Goal: Information Seeking & Learning: Find specific fact

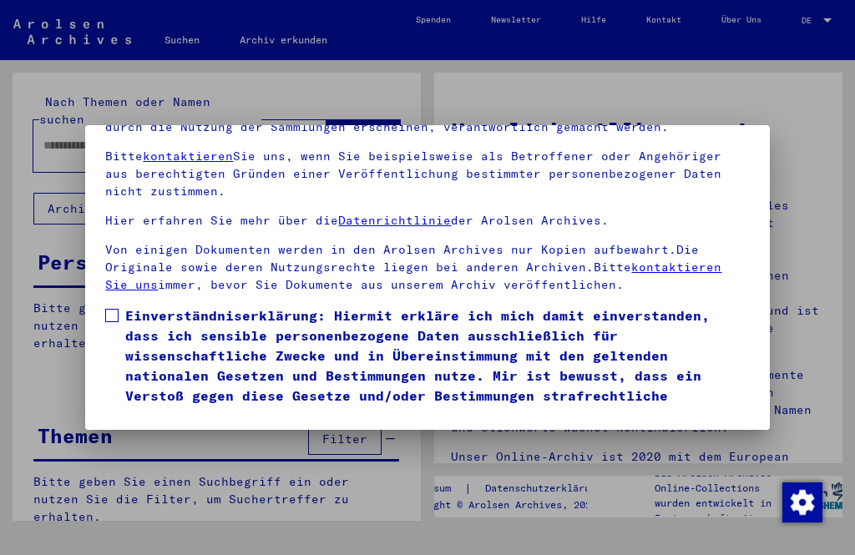
scroll to position [174, 0]
click at [110, 309] on span at bounding box center [111, 315] width 13 height 13
click at [137, 434] on button "Ich stimme zu" at bounding box center [168, 450] width 126 height 32
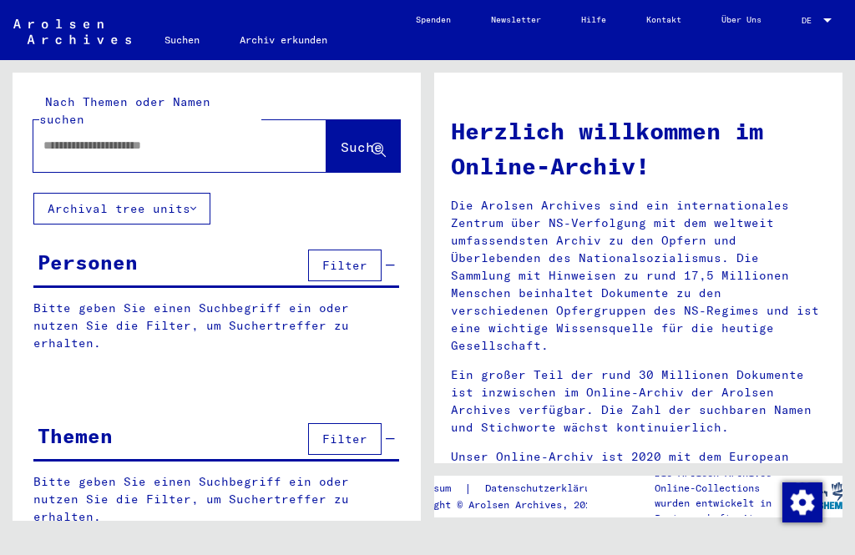
click at [68, 137] on input "text" at bounding box center [159, 146] width 233 height 18
click at [362, 139] on span "Suche" at bounding box center [362, 147] width 42 height 17
click at [386, 144] on icon at bounding box center [379, 151] width 14 height 14
click at [58, 137] on input "text" at bounding box center [159, 146] width 233 height 18
type input "**********"
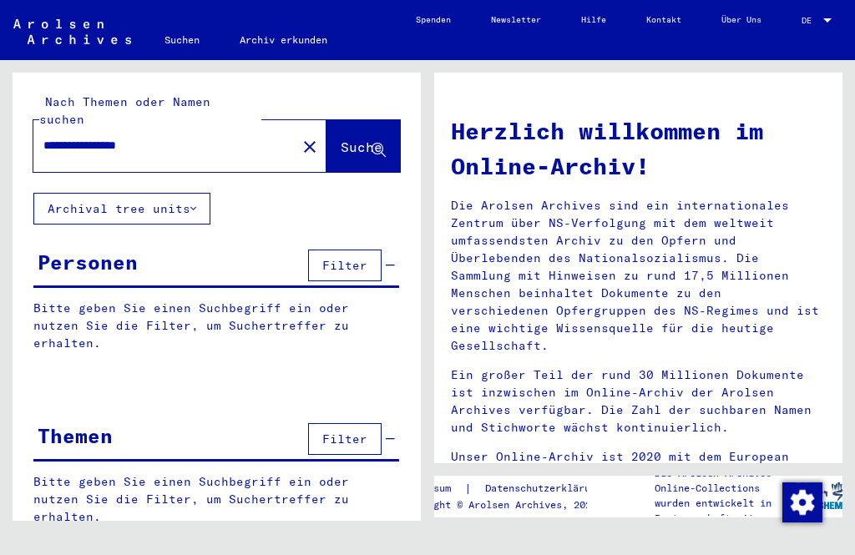
click at [348, 139] on span "Suche" at bounding box center [362, 147] width 42 height 17
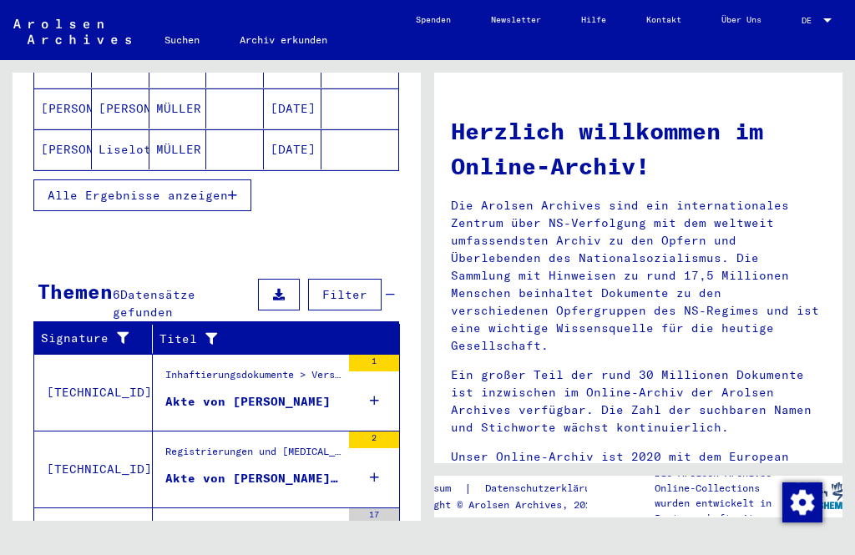
scroll to position [378, 0]
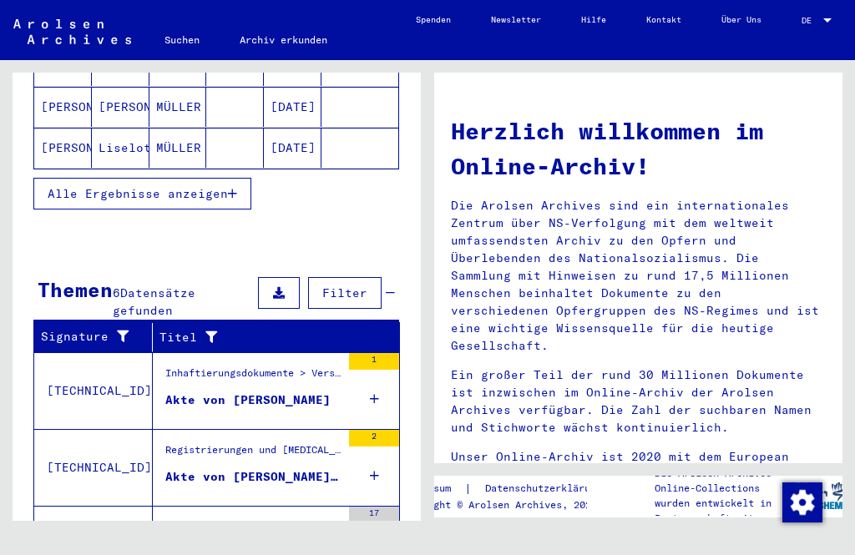
click at [261, 469] on div "Akte von [PERSON_NAME], geboren am [DEMOGRAPHIC_DATA], geboren in [GEOGRAPHIC_D…" at bounding box center [252, 478] width 175 height 18
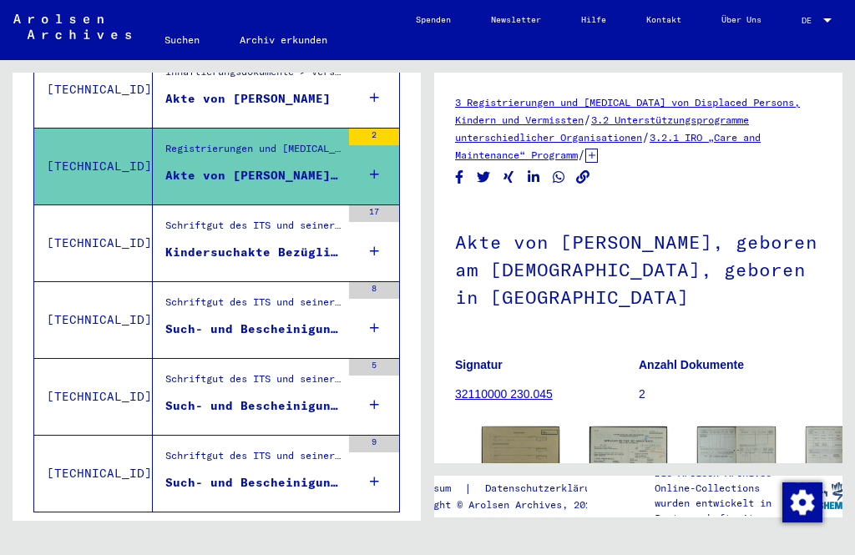
click at [364, 153] on mat-cell at bounding box center [360, 151] width 77 height 41
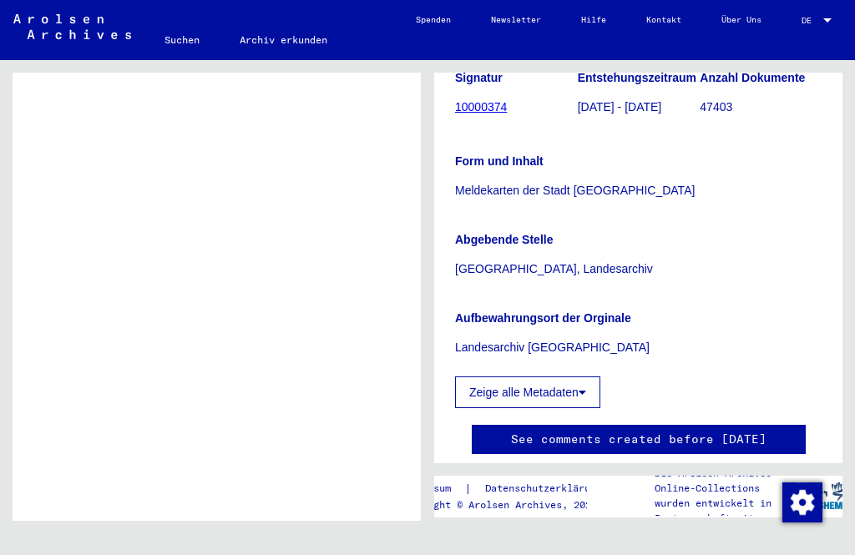
scroll to position [228, 0]
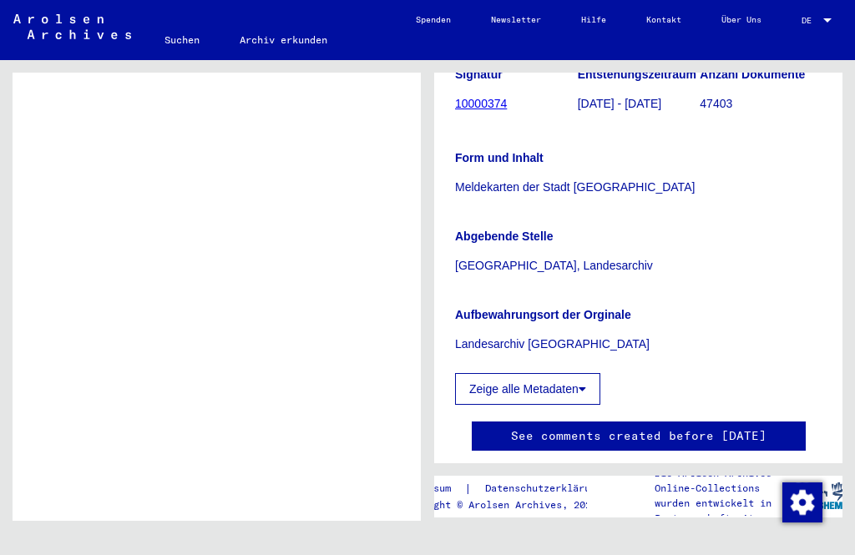
click at [581, 388] on button "Zeige alle Metadaten" at bounding box center [527, 389] width 145 height 32
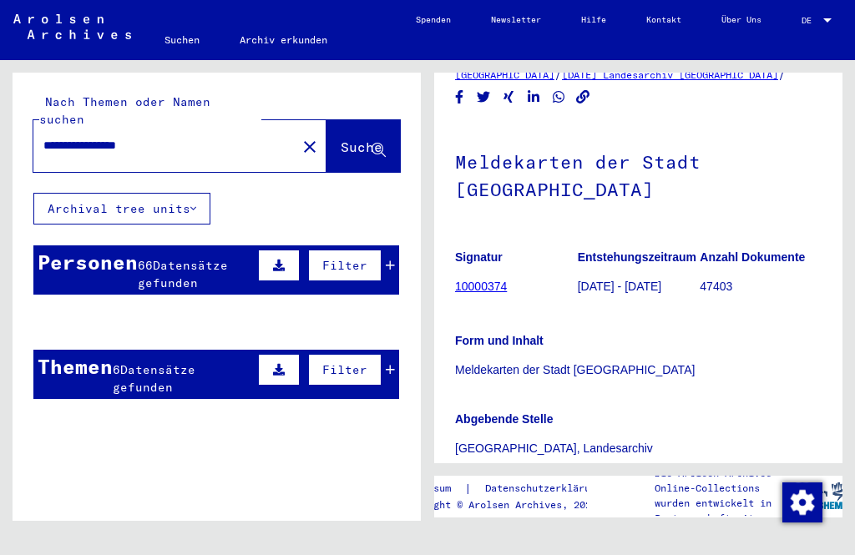
scroll to position [0, 0]
click at [345, 139] on span "Suche" at bounding box center [362, 147] width 42 height 17
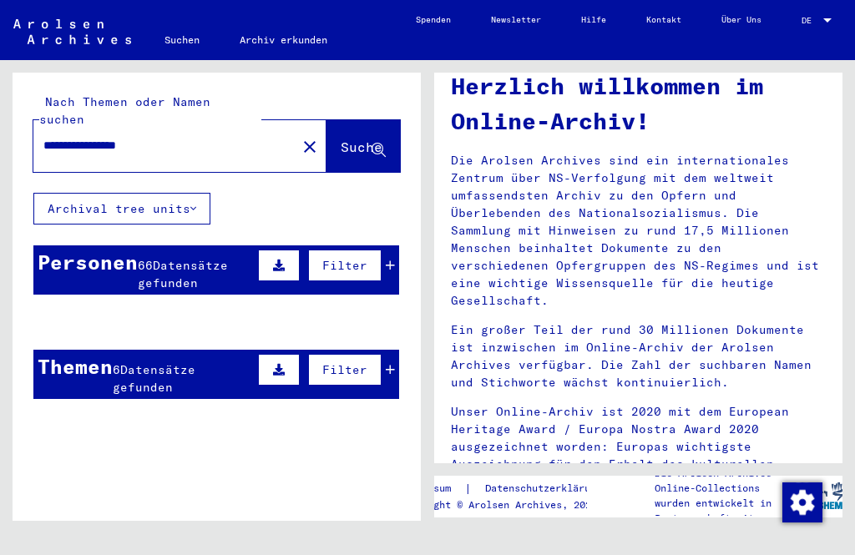
click at [115, 257] on div "Personen" at bounding box center [88, 262] width 100 height 30
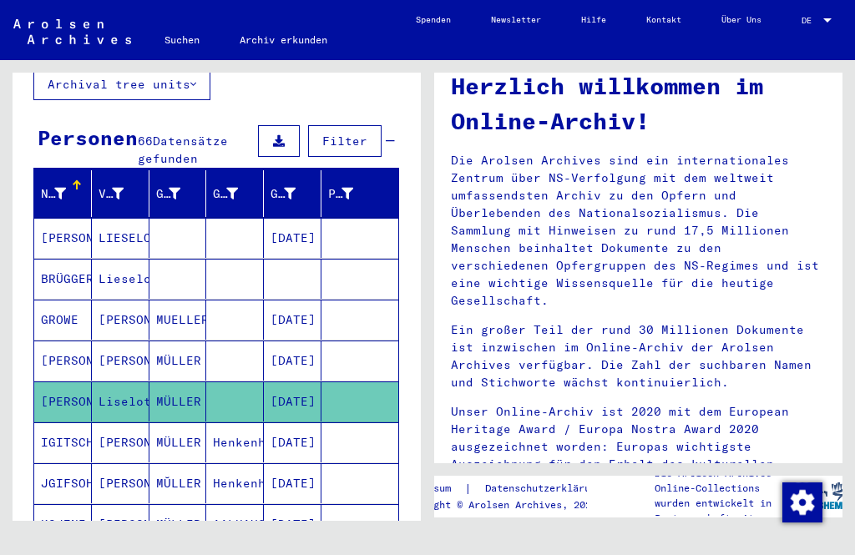
scroll to position [125, 0]
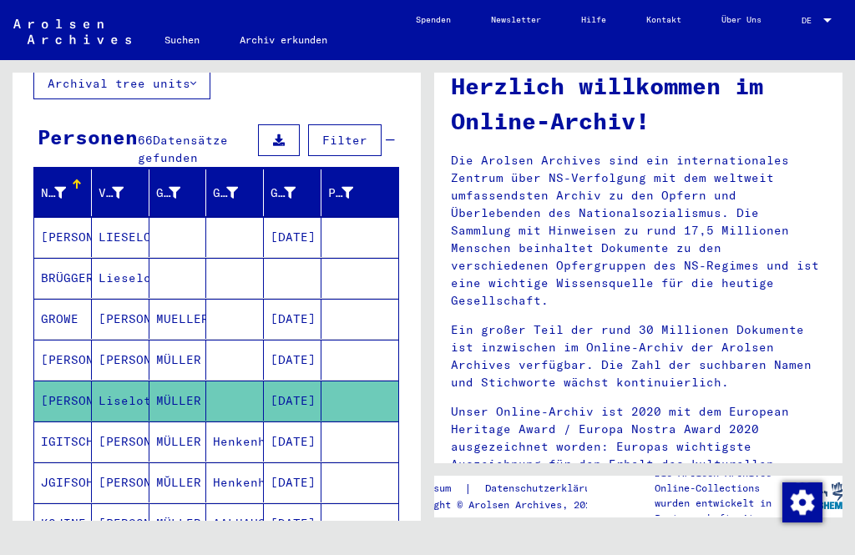
click at [63, 187] on icon at bounding box center [60, 193] width 12 height 12
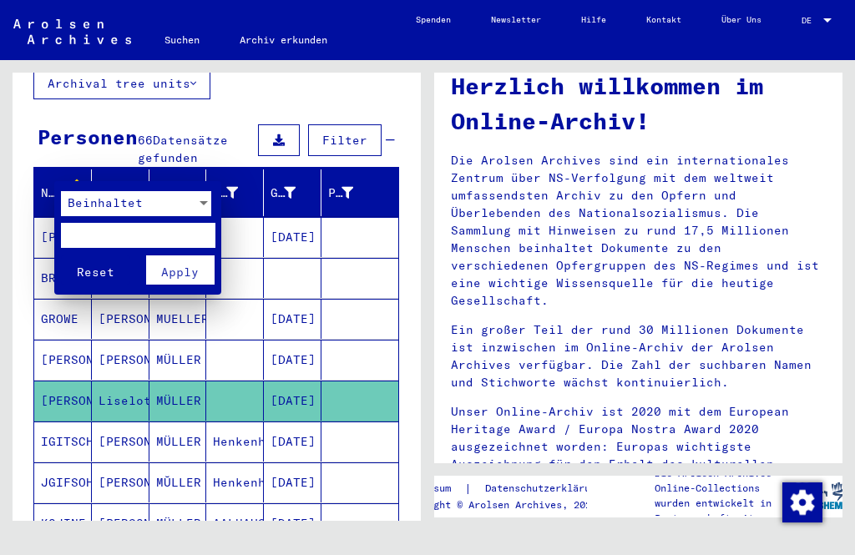
click at [233, 101] on div at bounding box center [427, 277] width 855 height 555
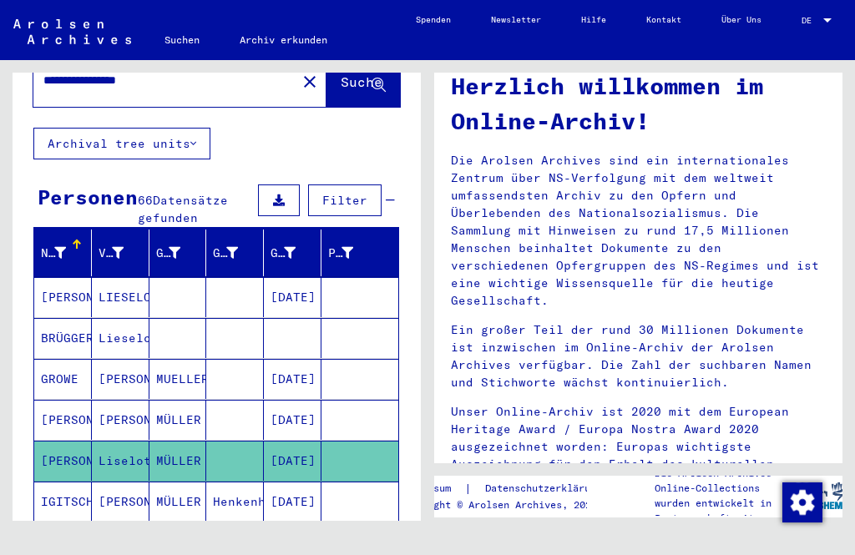
scroll to position [63, 0]
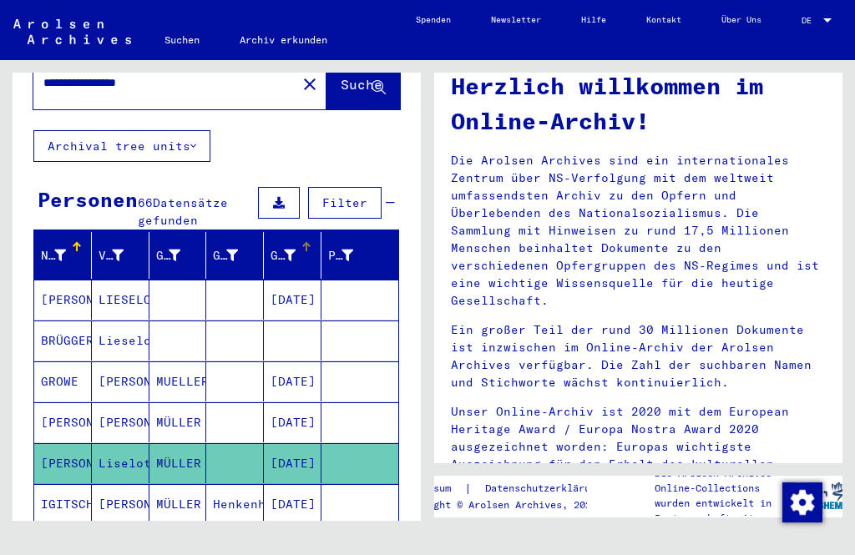
click at [294, 247] on div at bounding box center [290, 256] width 12 height 18
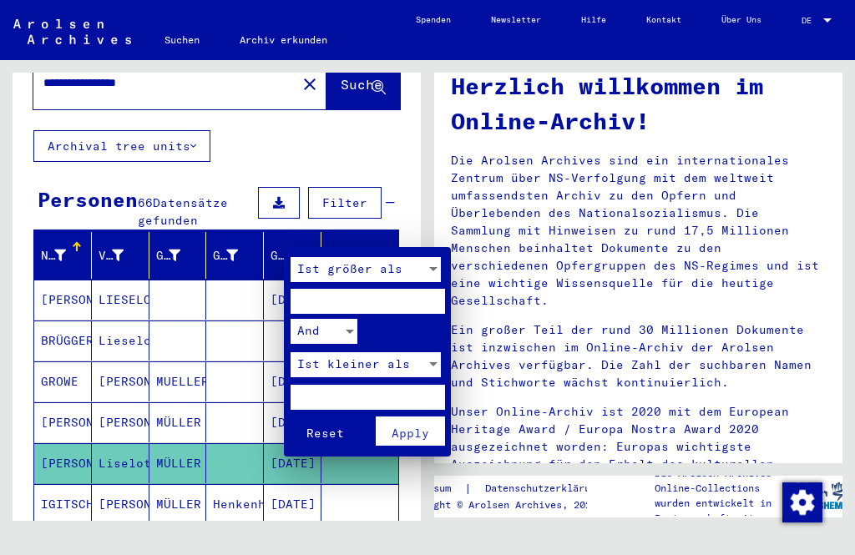
click at [285, 246] on div at bounding box center [427, 277] width 855 height 555
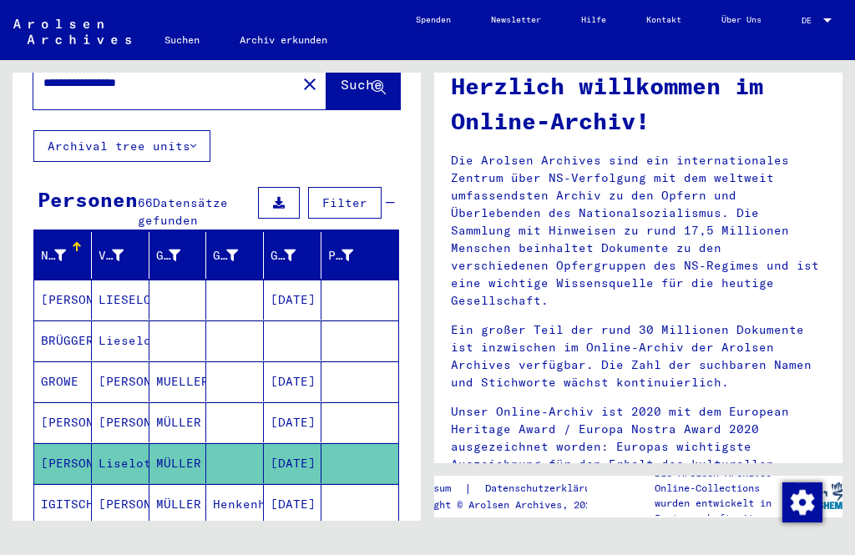
click at [297, 286] on mat-cell "[DATE]" at bounding box center [293, 300] width 58 height 40
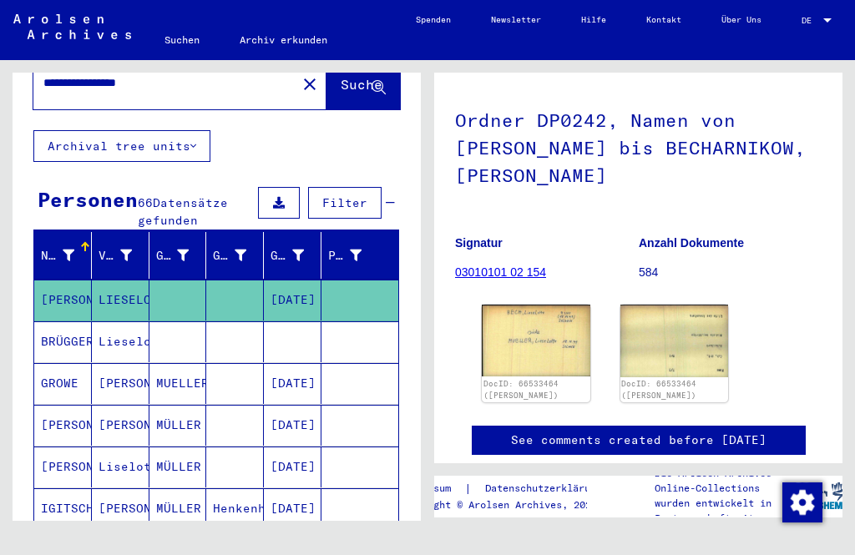
scroll to position [19, 0]
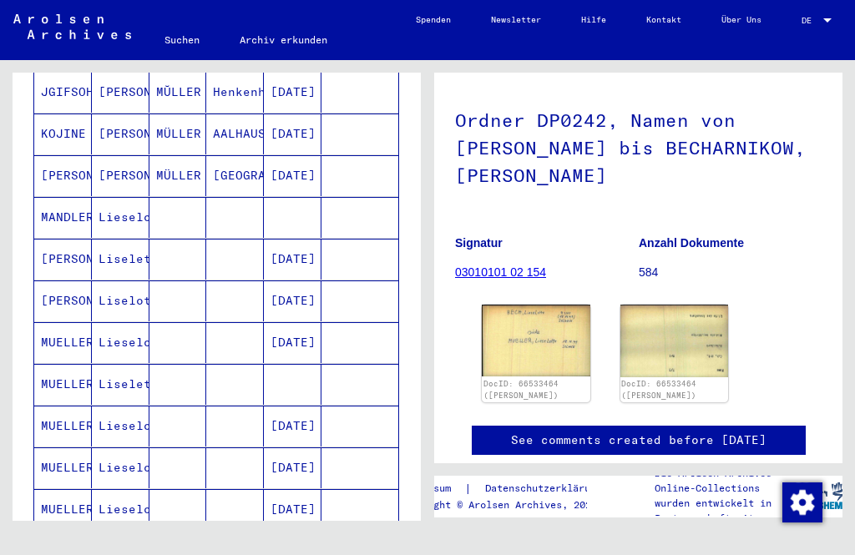
scroll to position [526, 0]
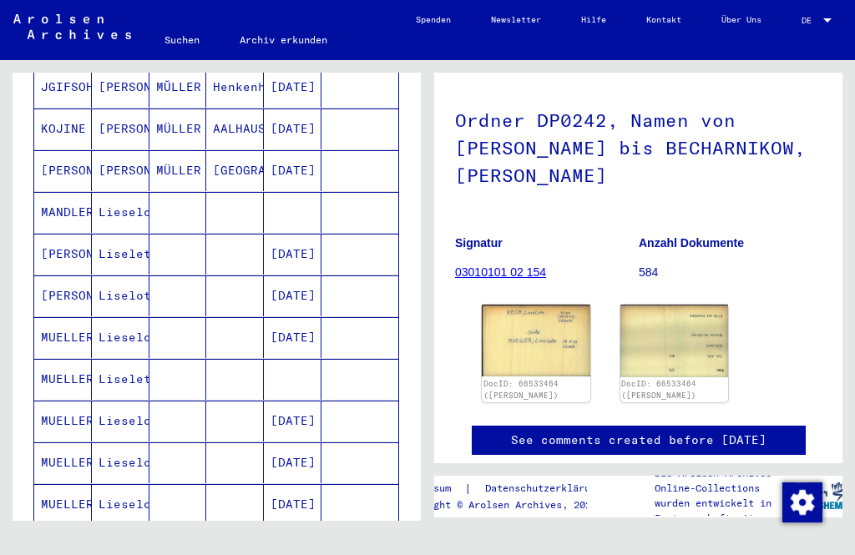
click at [81, 317] on mat-cell "MUELLER" at bounding box center [63, 337] width 58 height 41
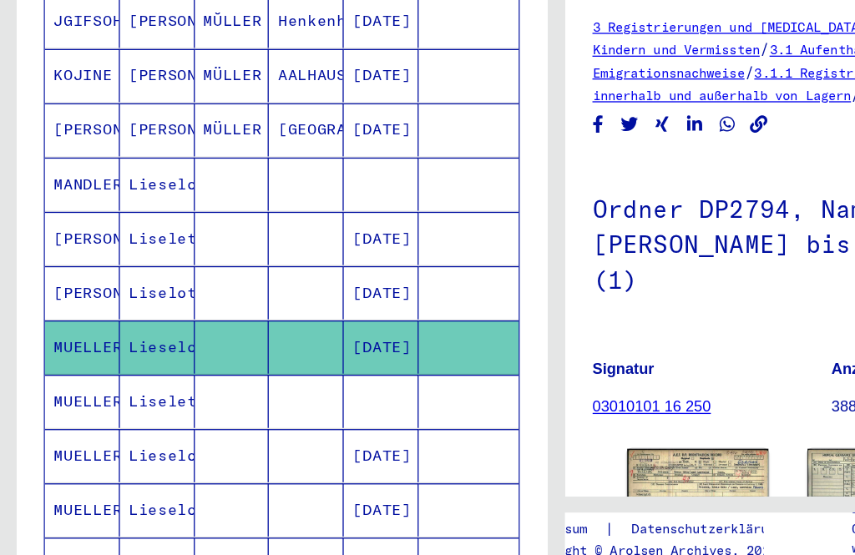
scroll to position [511, 0]
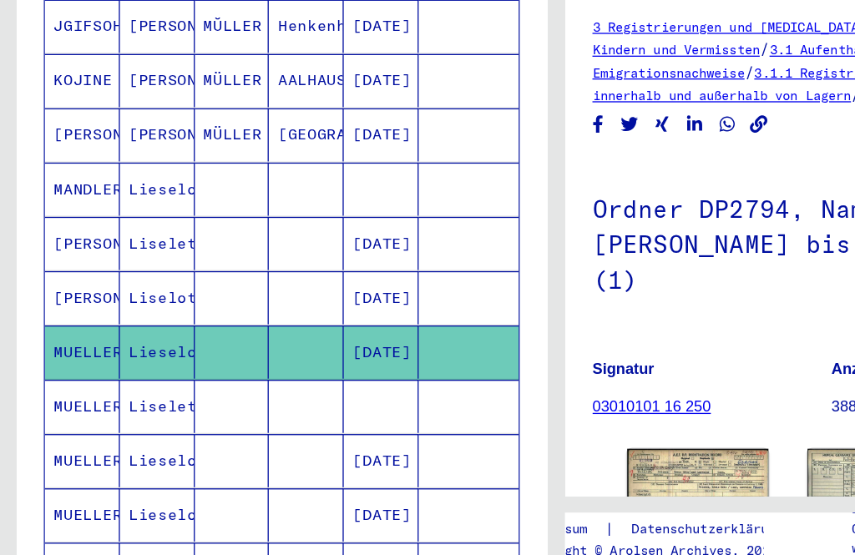
click at [124, 374] on mat-cell "Liselette" at bounding box center [121, 394] width 58 height 41
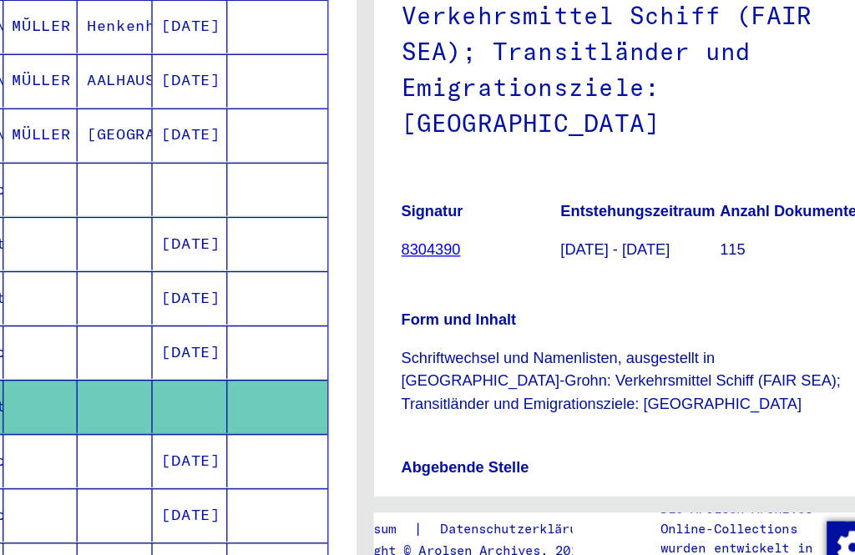
scroll to position [215, 0]
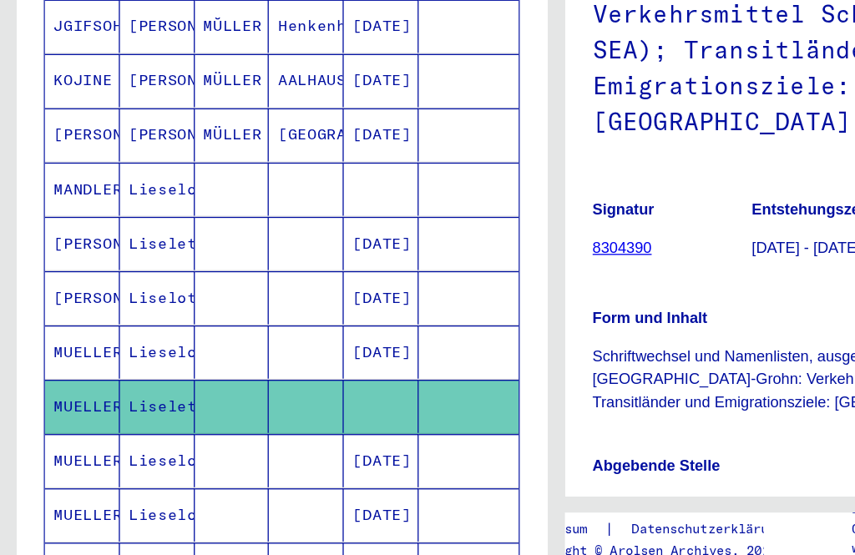
click at [70, 416] on mat-cell "MUELLER" at bounding box center [63, 436] width 58 height 41
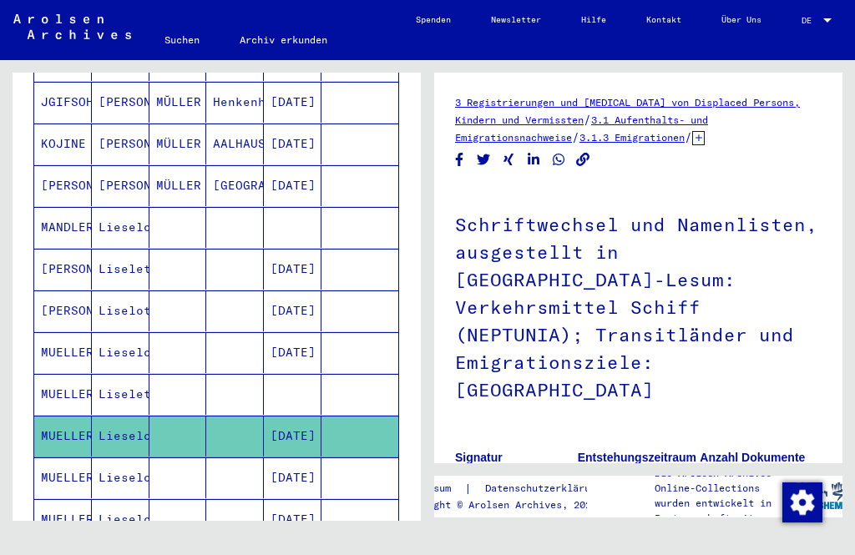
click at [63, 458] on mat-cell "MUELLER" at bounding box center [63, 478] width 58 height 41
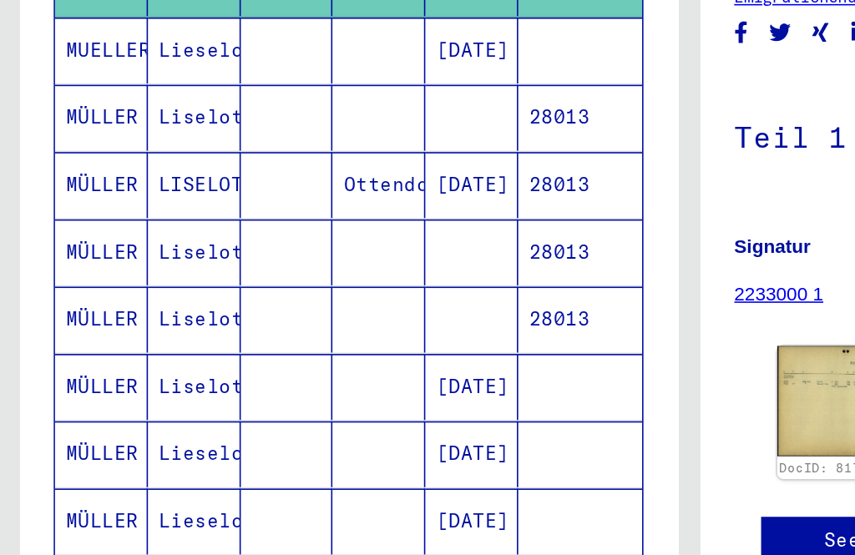
scroll to position [941, 0]
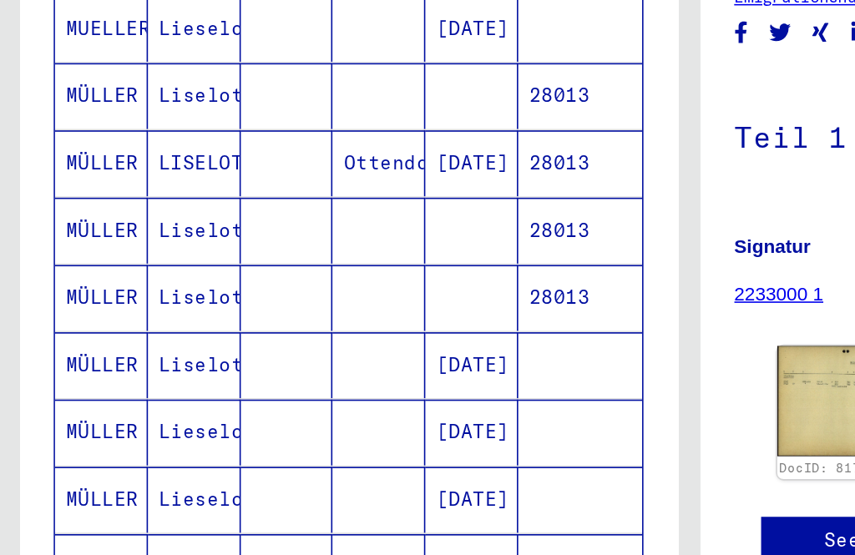
click at [344, 459] on icon "Next page" at bounding box center [342, 470] width 23 height 23
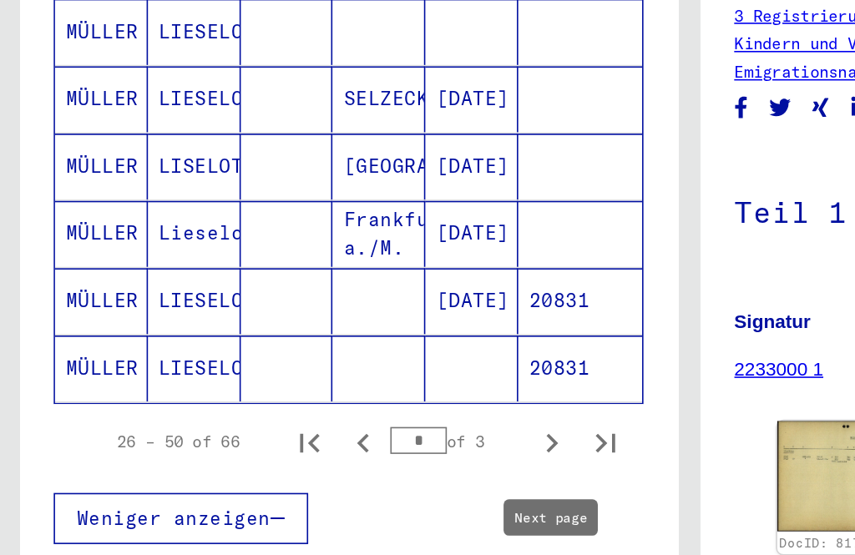
scroll to position [1089, 0]
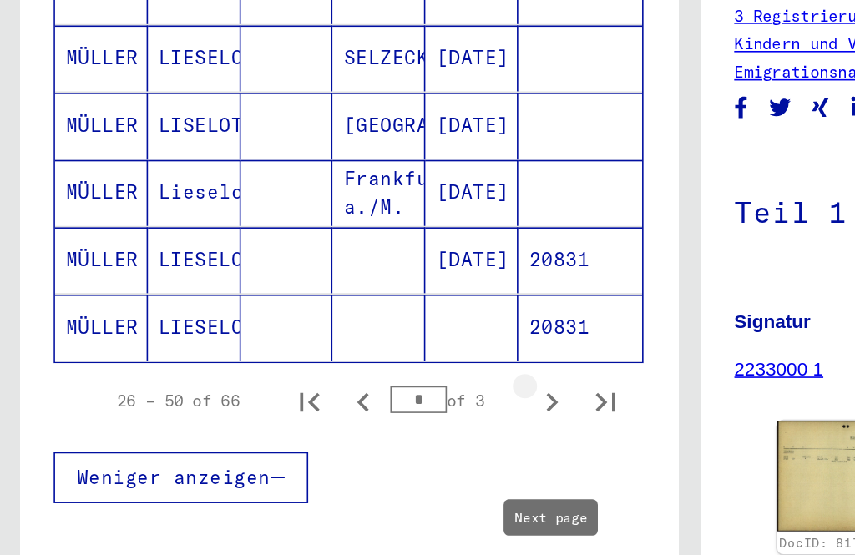
click at [349, 311] on icon "Next page" at bounding box center [342, 322] width 23 height 23
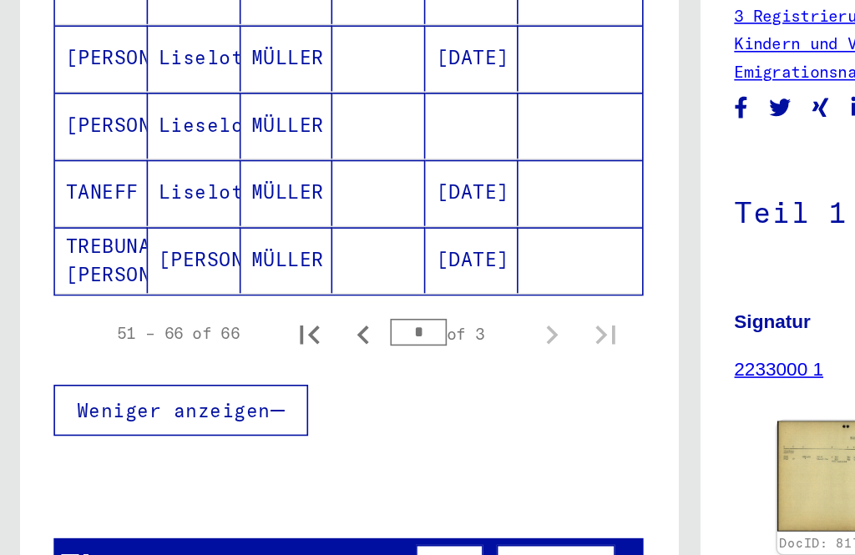
scroll to position [753, 0]
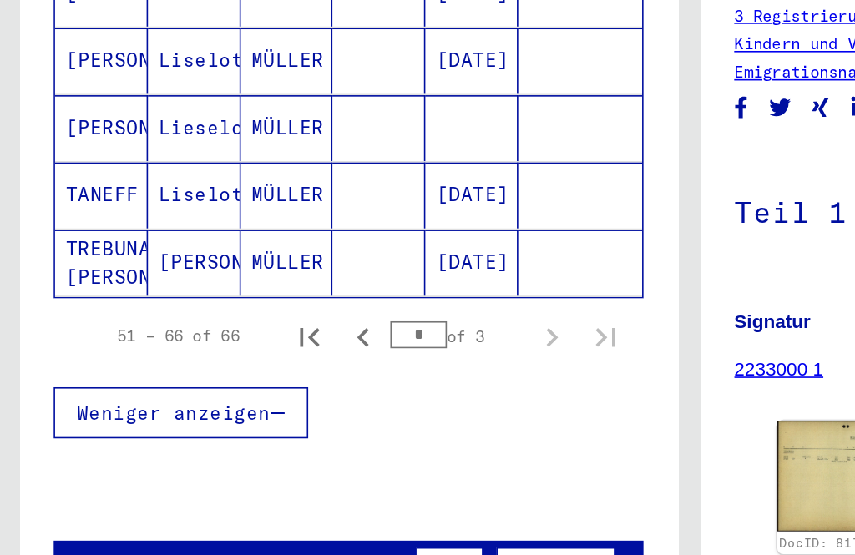
click at [342, 276] on icon "Next page" at bounding box center [343, 282] width 8 height 12
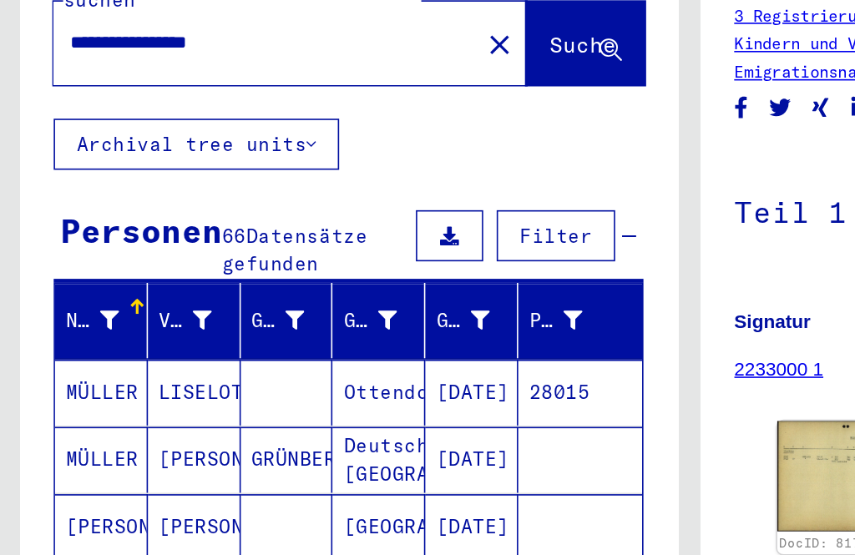
scroll to position [45, 0]
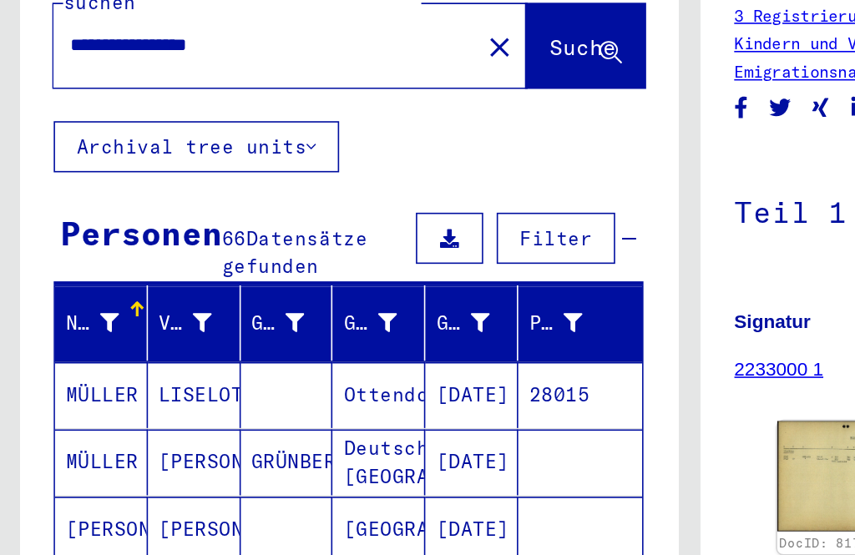
click at [75, 339] on mat-cell "MÜLLER" at bounding box center [63, 359] width 58 height 41
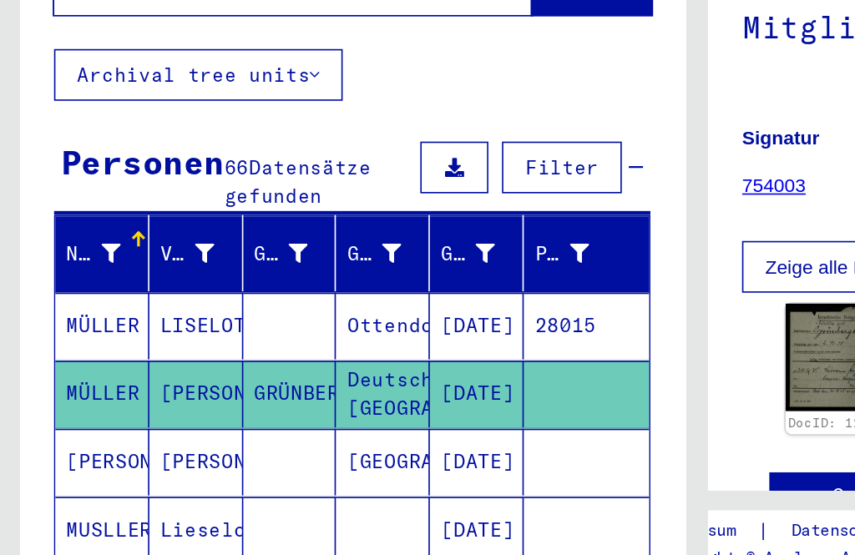
click at [241, 342] on mat-cell "Ottendorf" at bounding box center [235, 362] width 58 height 41
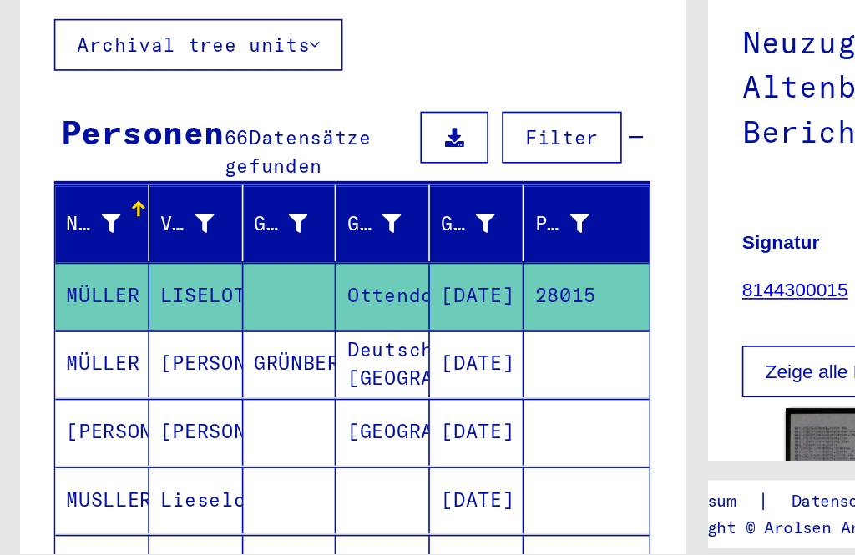
click at [295, 342] on mat-cell "[DATE]" at bounding box center [293, 362] width 58 height 41
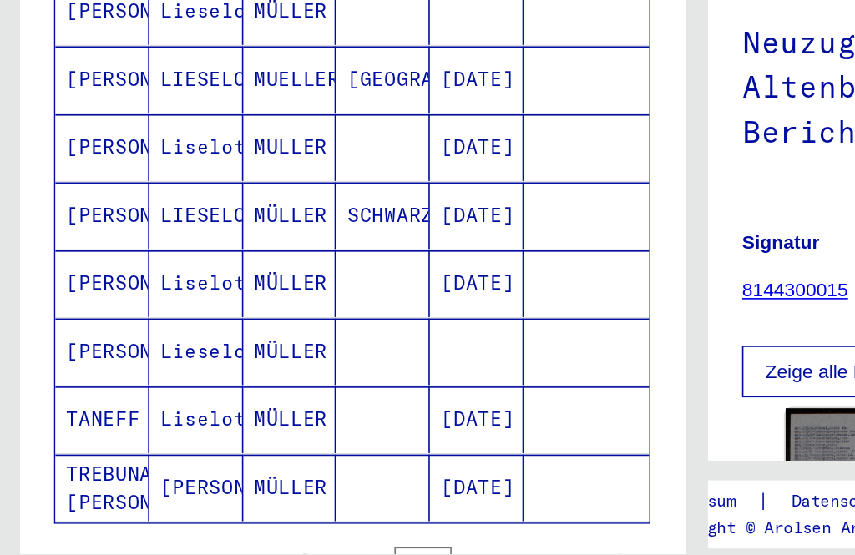
scroll to position [508, 0]
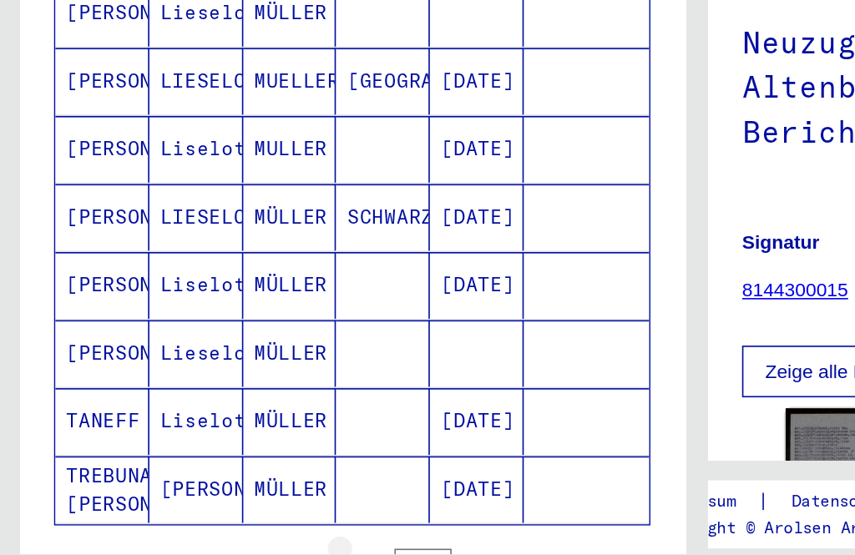
click at [225, 516] on icon "Previous page" at bounding box center [225, 527] width 23 height 23
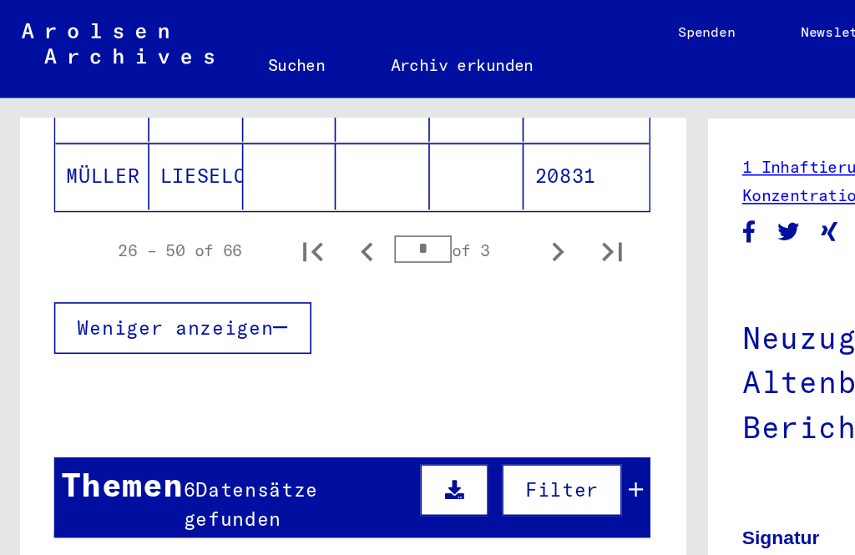
scroll to position [1256, 0]
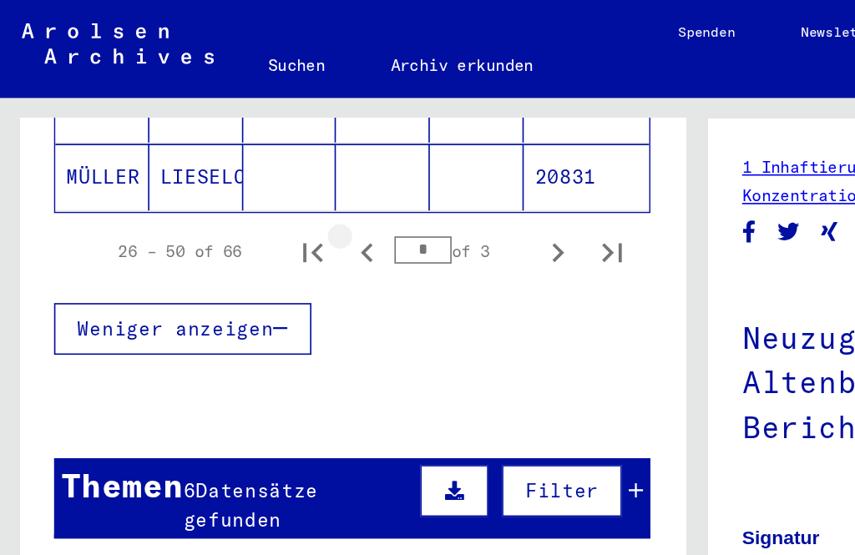
click at [233, 144] on icon "Previous page" at bounding box center [225, 155] width 23 height 23
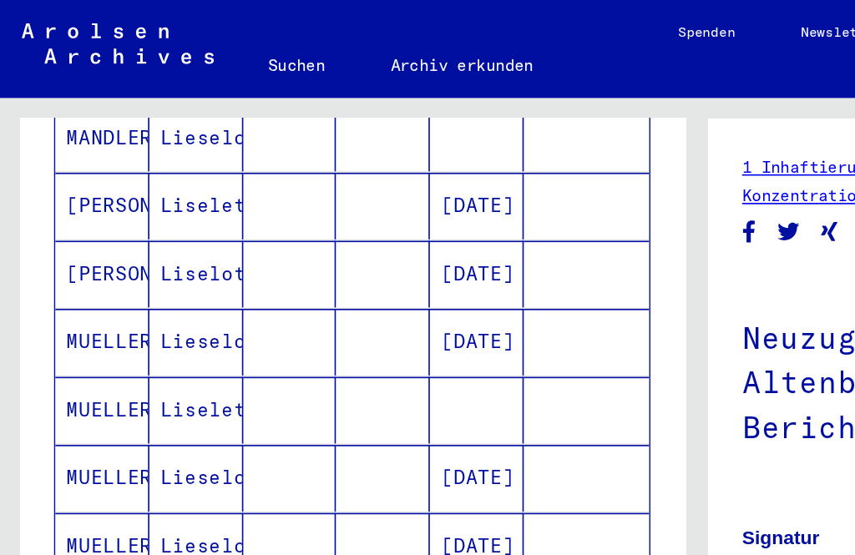
scroll to position [662, 0]
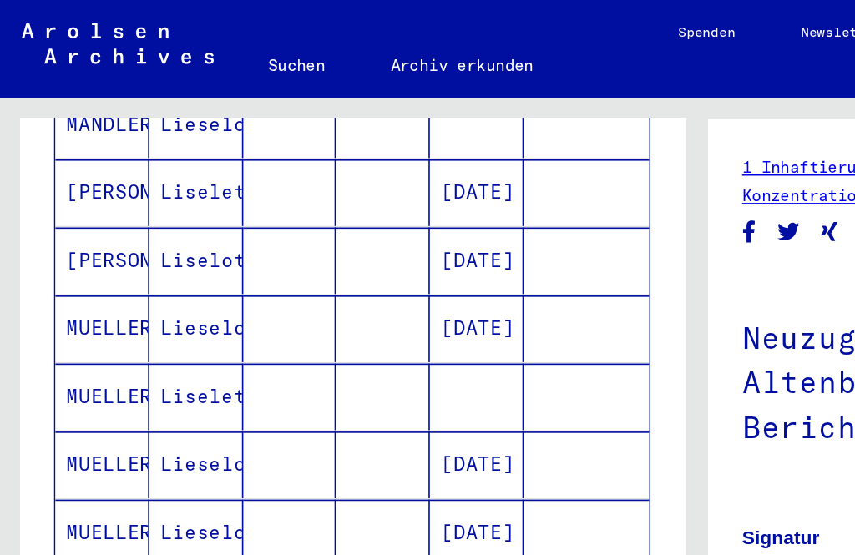
click at [111, 226] on mat-cell "Liselette" at bounding box center [121, 243] width 58 height 41
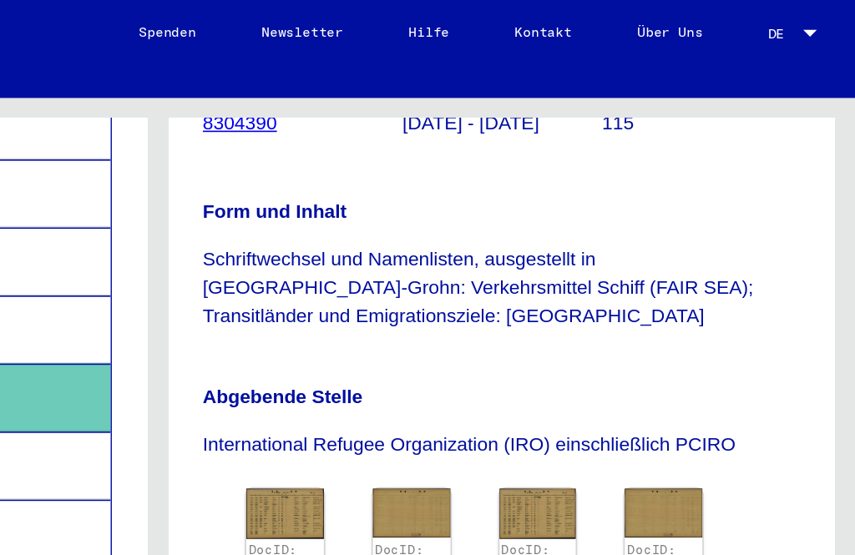
scroll to position [504, 0]
click at [482, 300] on img at bounding box center [506, 315] width 48 height 30
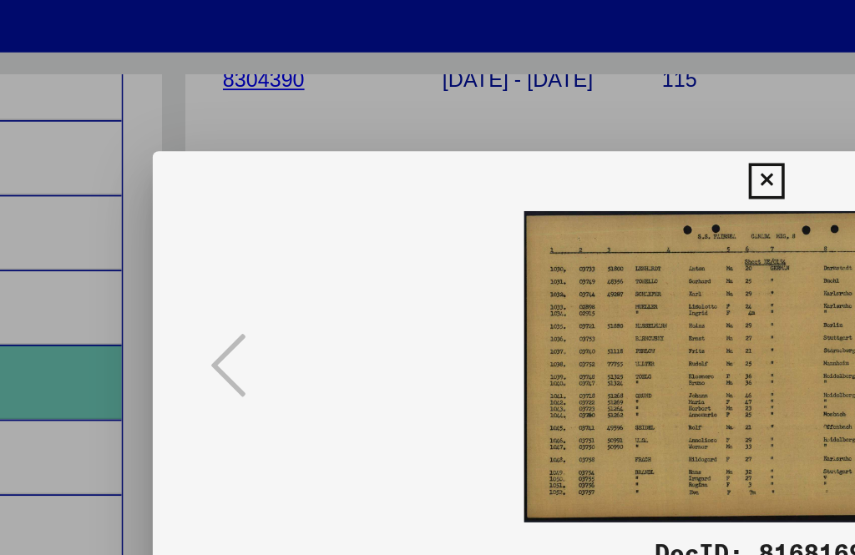
click at [137, 215] on icon at bounding box center [127, 235] width 20 height 40
click at [415, 149] on img at bounding box center [427, 236] width 570 height 174
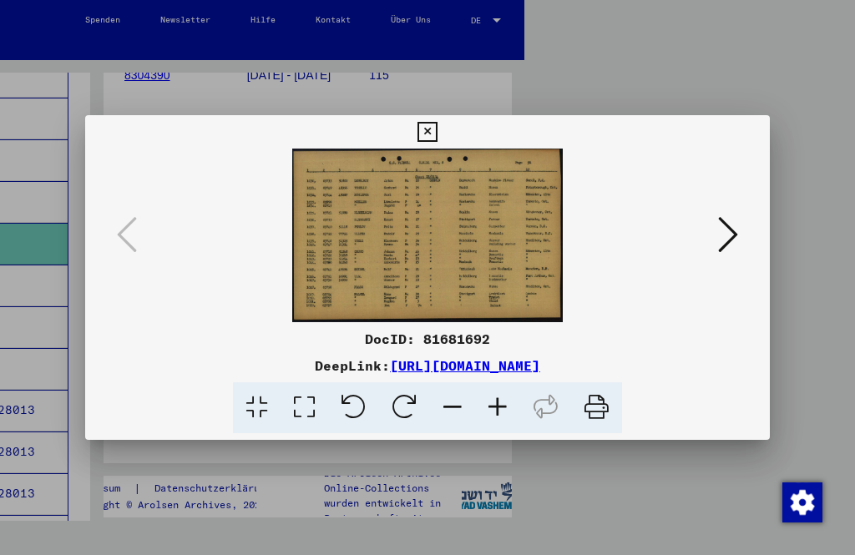
click at [442, 141] on button at bounding box center [427, 131] width 29 height 33
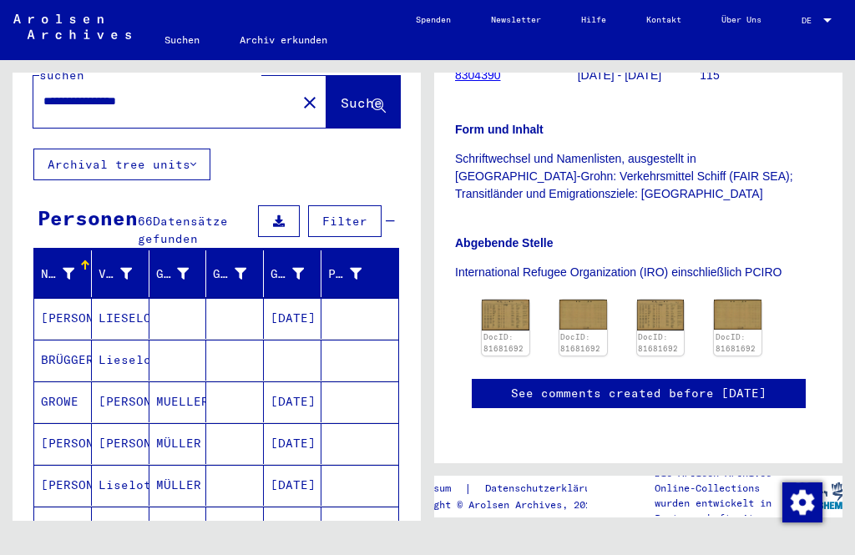
scroll to position [32, 0]
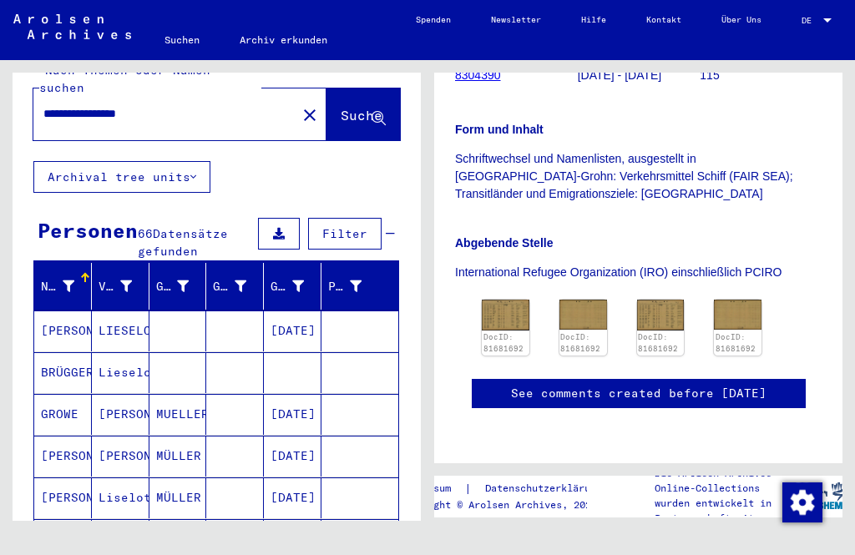
click at [288, 218] on button at bounding box center [279, 234] width 42 height 32
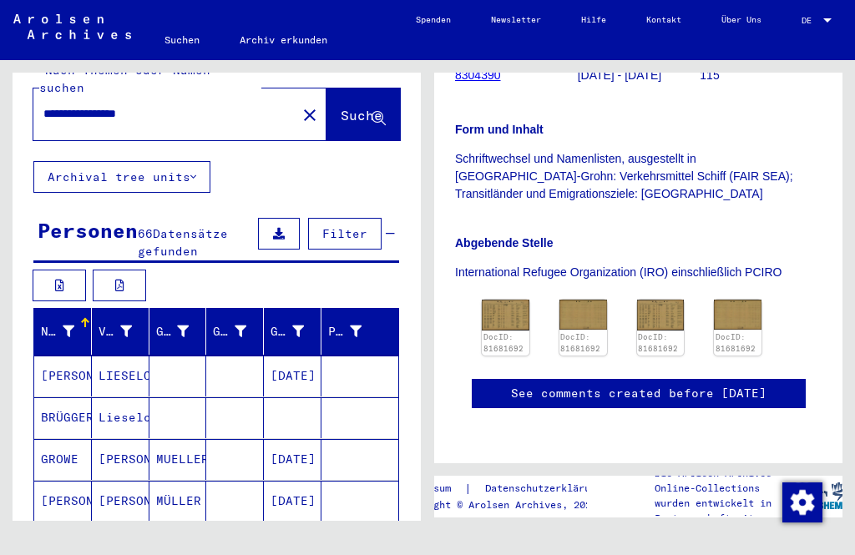
click at [360, 223] on button "Filter" at bounding box center [345, 234] width 74 height 32
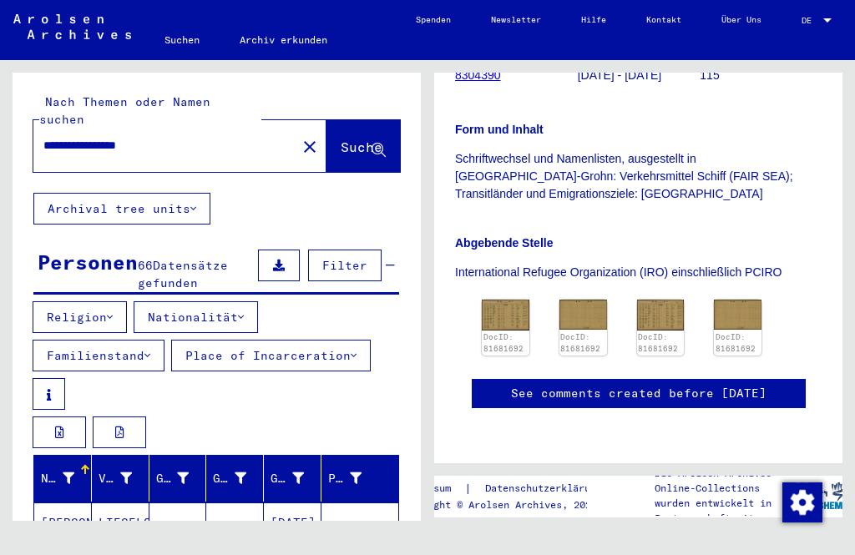
scroll to position [0, 0]
click at [150, 350] on icon at bounding box center [148, 356] width 6 height 12
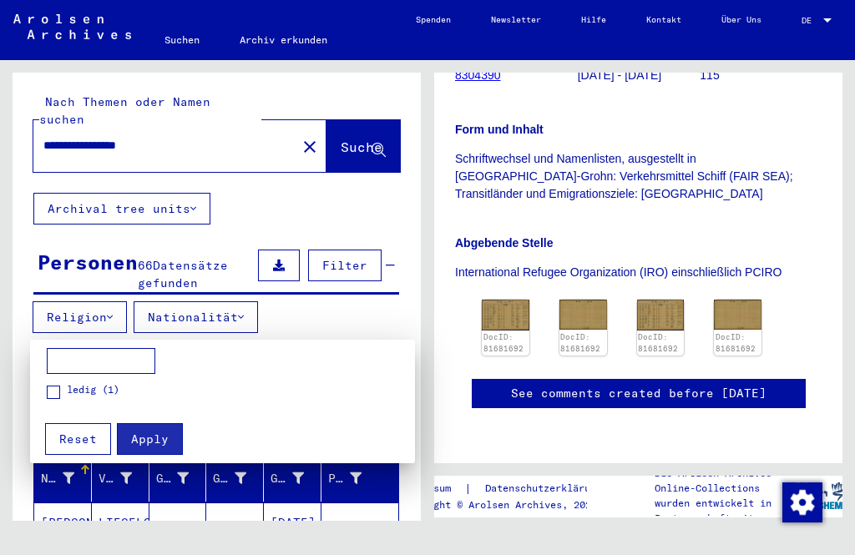
click at [354, 340] on mat-card "ledig (1) Apply Reset" at bounding box center [231, 402] width 402 height 124
click at [361, 342] on mat-card "ledig (1) Apply Reset" at bounding box center [231, 402] width 402 height 124
click at [118, 191] on div at bounding box center [427, 277] width 855 height 555
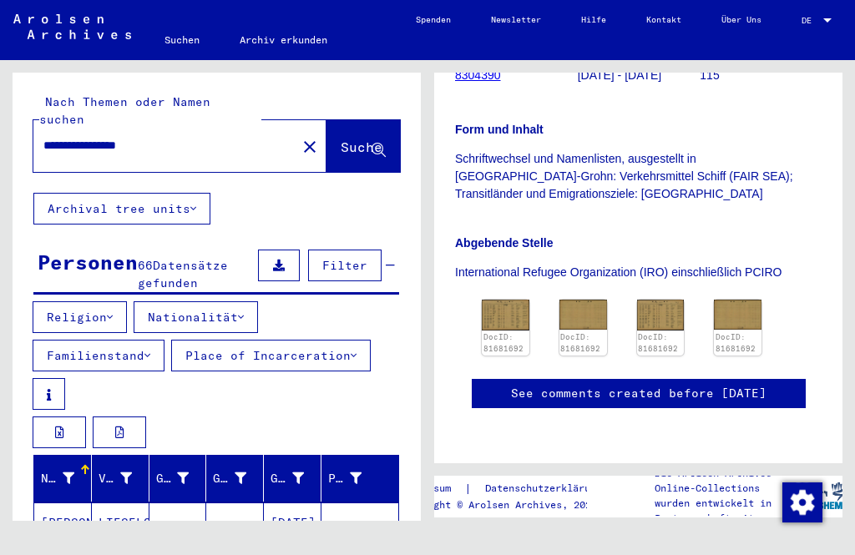
click at [196, 203] on icon at bounding box center [193, 209] width 6 height 12
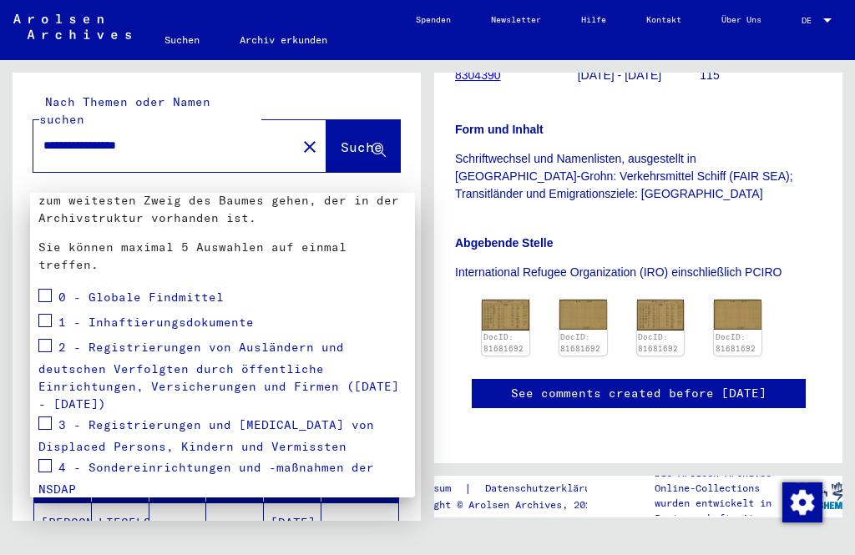
scroll to position [155, 0]
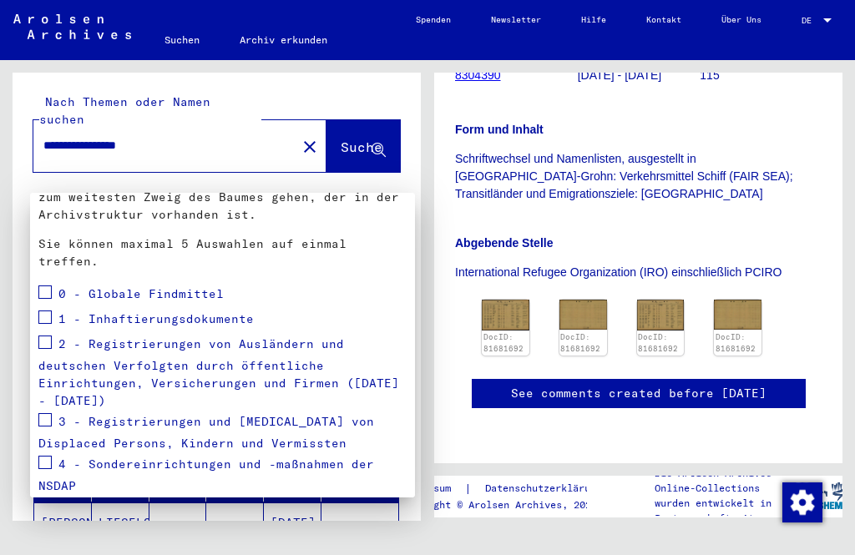
click at [46, 311] on span at bounding box center [44, 317] width 13 height 13
click at [50, 336] on span at bounding box center [44, 342] width 13 height 13
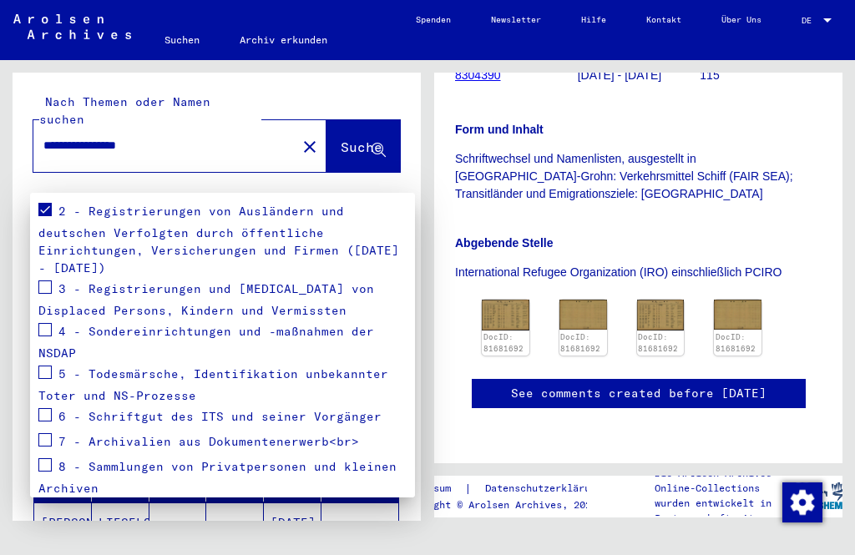
scroll to position [286, 0]
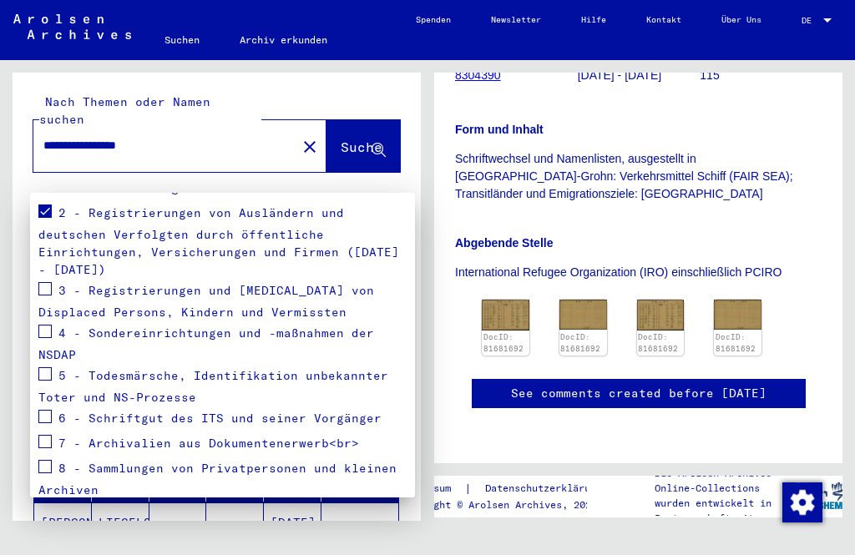
click at [49, 282] on span at bounding box center [44, 288] width 13 height 13
click at [371, 520] on span "Apply" at bounding box center [374, 527] width 38 height 15
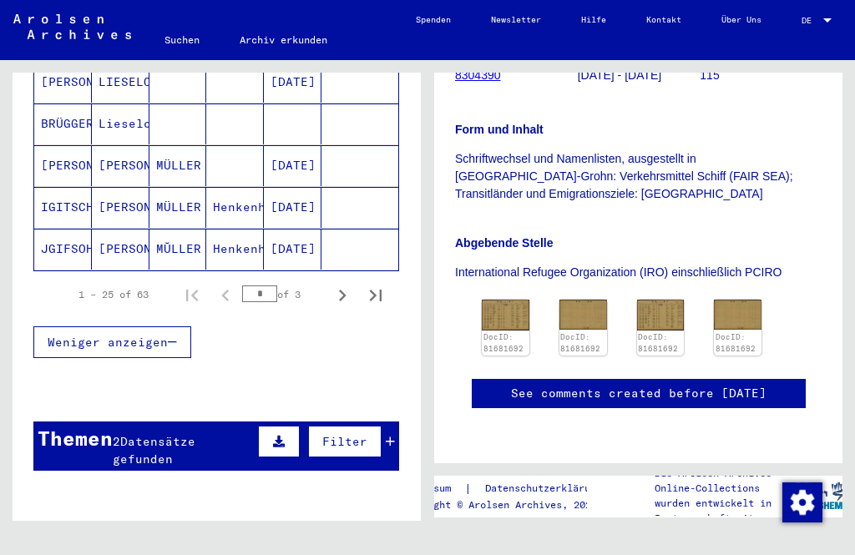
scroll to position [444, 0]
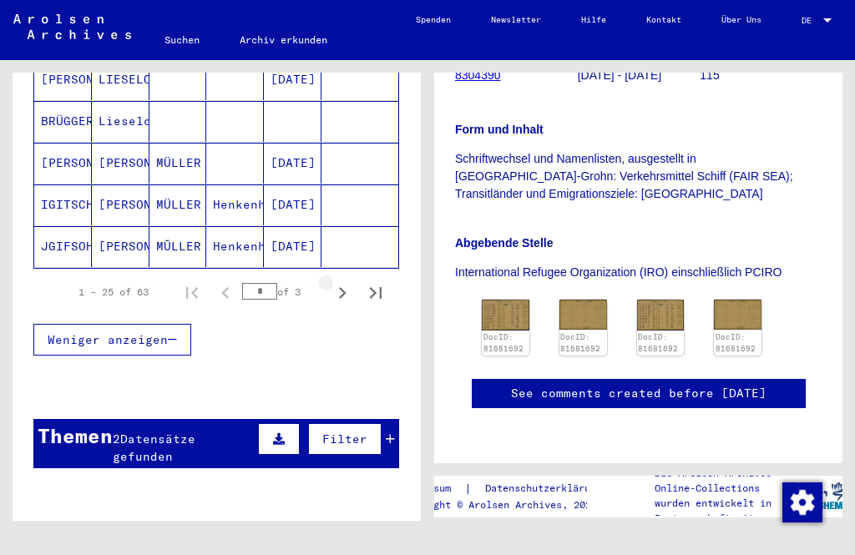
click at [348, 281] on icon "Next page" at bounding box center [342, 292] width 23 height 23
type input "*"
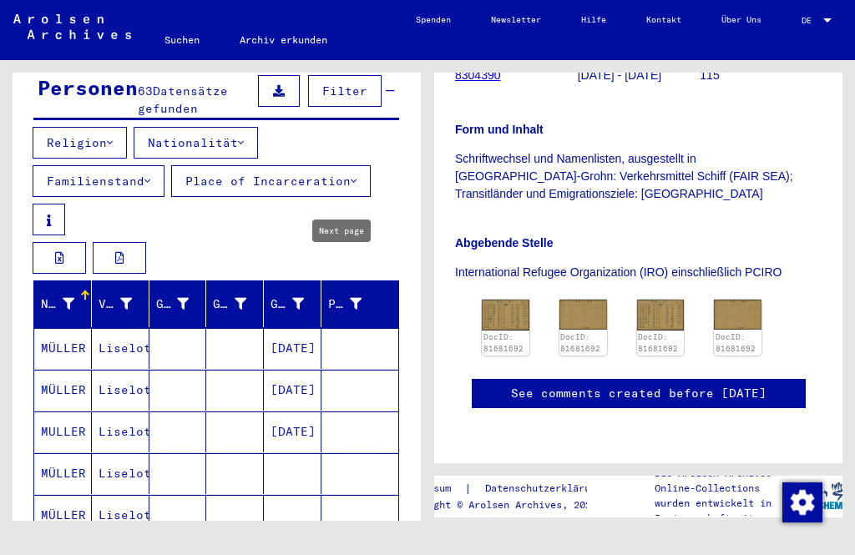
scroll to position [174, 0]
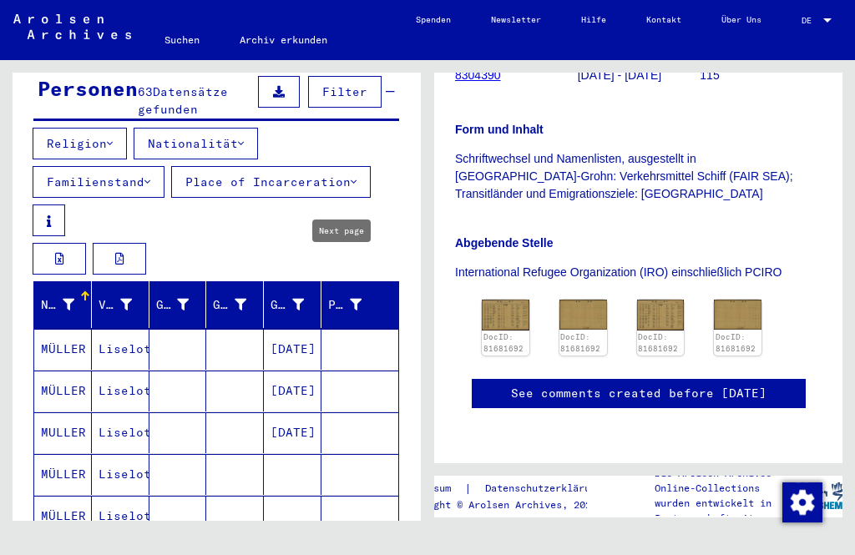
click at [126, 340] on mat-cell "Liselotte" at bounding box center [121, 349] width 58 height 41
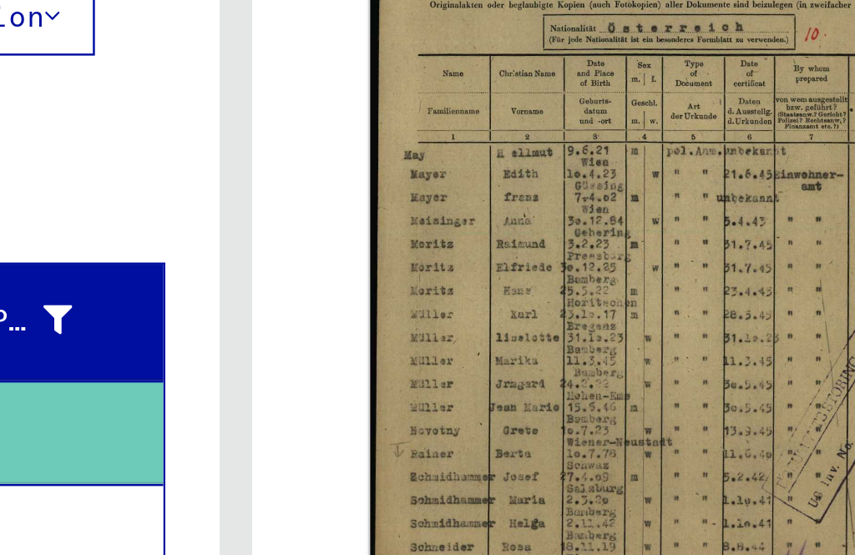
scroll to position [327, 0]
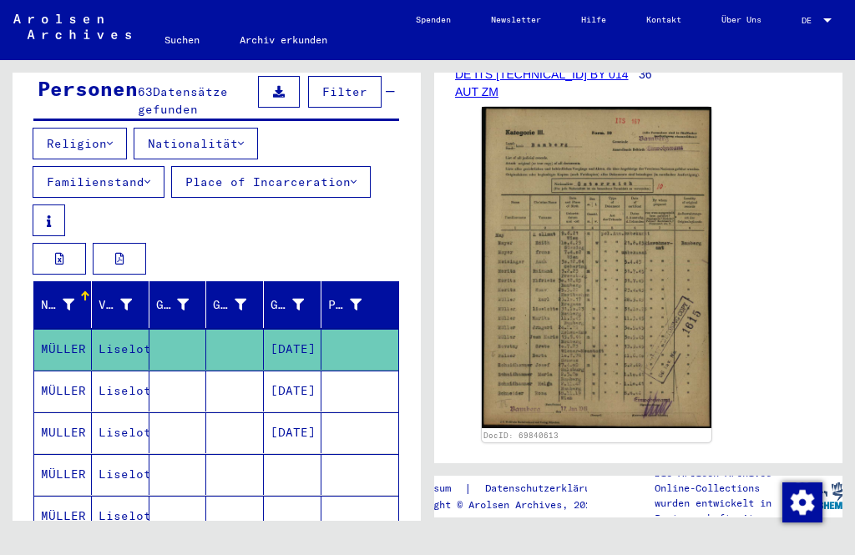
click at [117, 378] on mat-cell "Liselotte" at bounding box center [121, 391] width 58 height 41
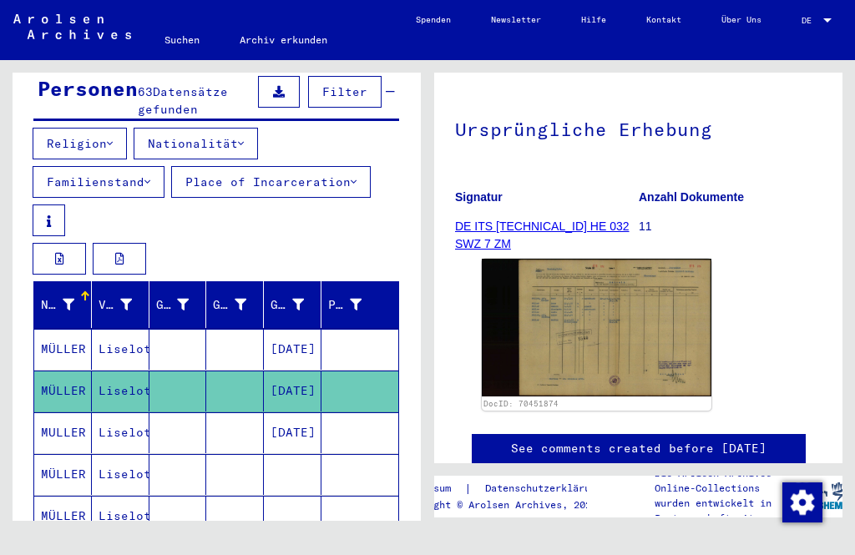
scroll to position [159, 0]
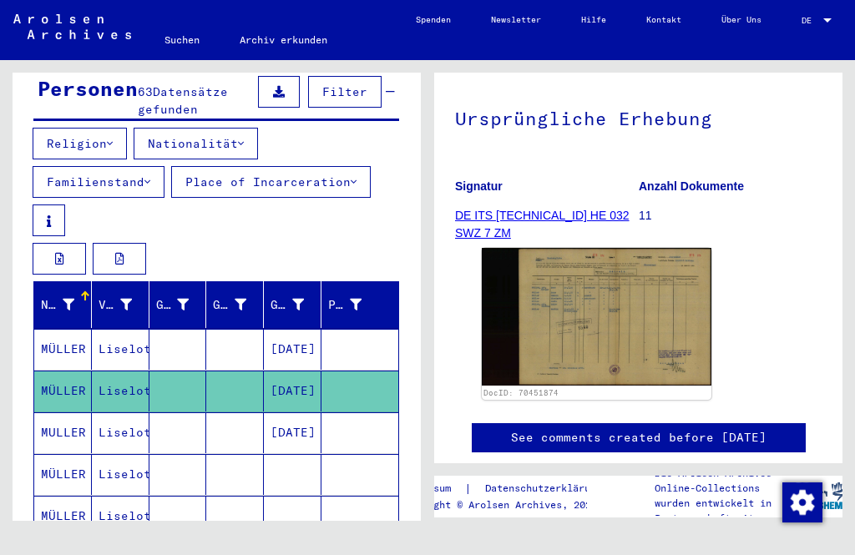
click at [298, 419] on mat-cell "[DATE]" at bounding box center [293, 433] width 58 height 41
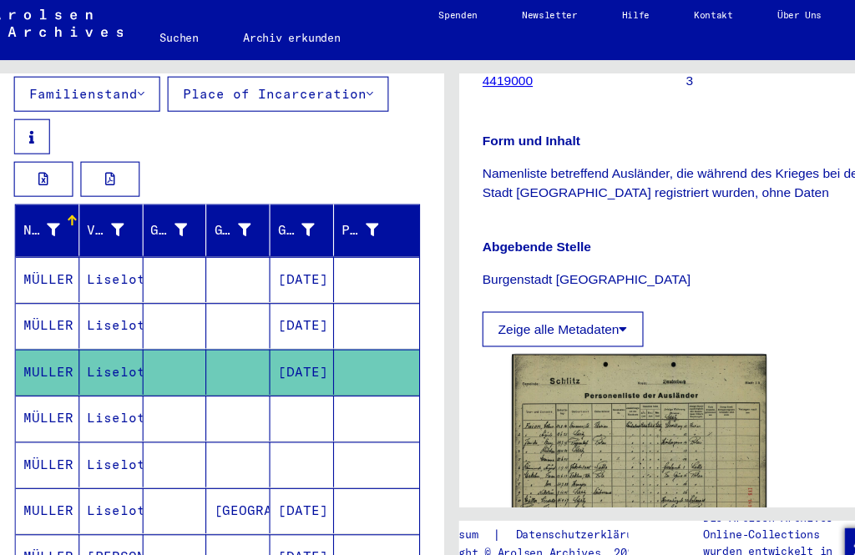
scroll to position [283, 0]
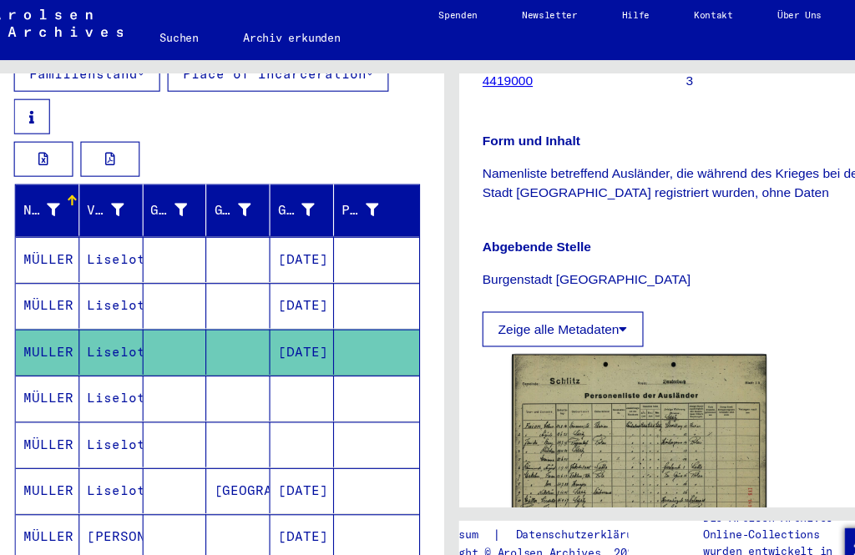
click at [217, 387] on mat-cell at bounding box center [235, 407] width 58 height 41
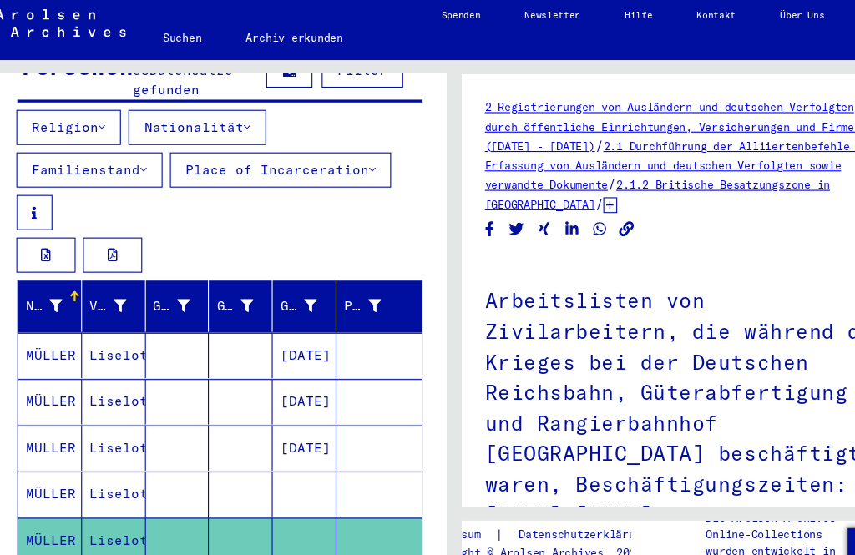
scroll to position [186, 0]
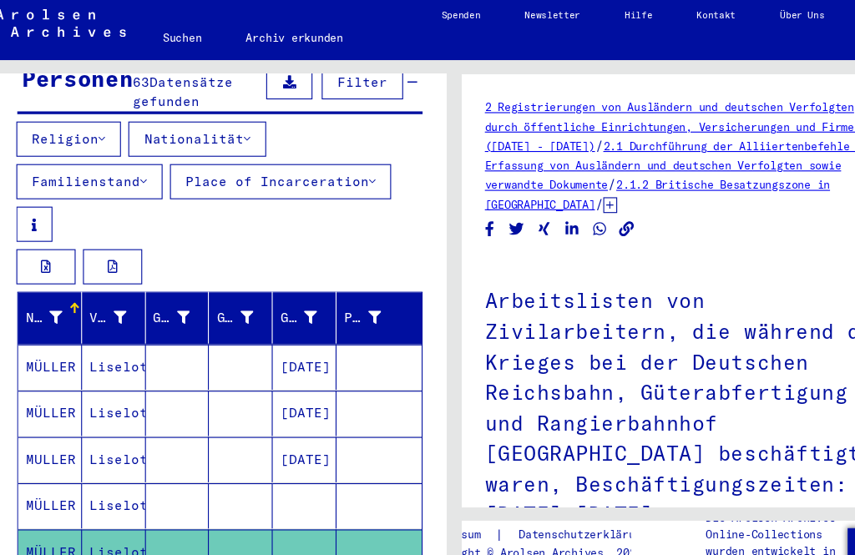
click at [61, 449] on mat-cell "MÜLLER" at bounding box center [63, 462] width 58 height 41
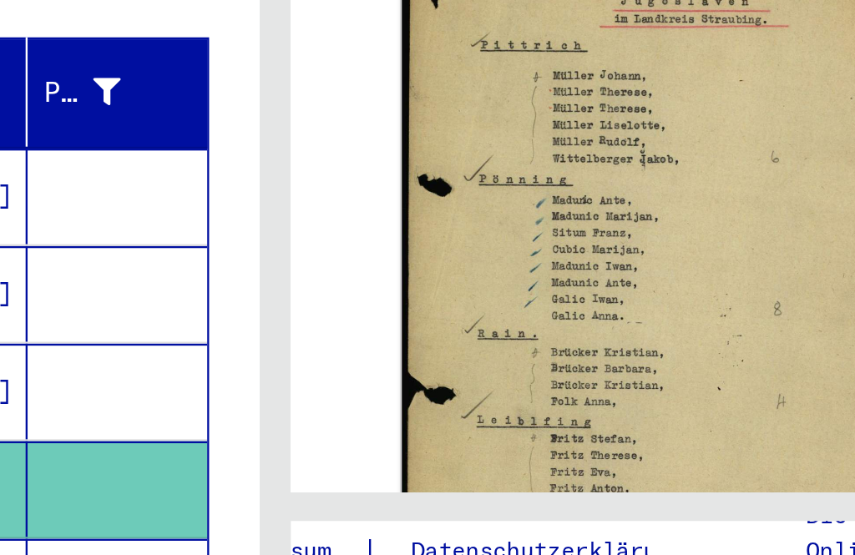
scroll to position [225, 0]
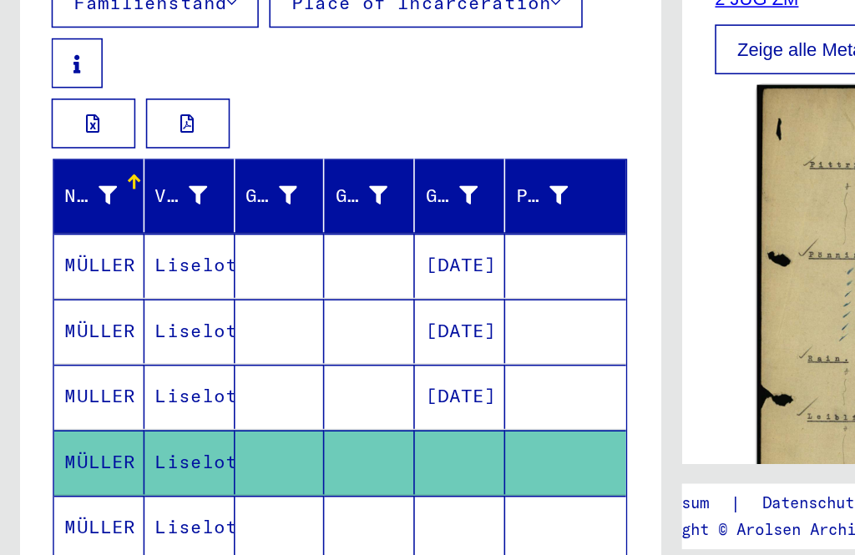
click at [90, 455] on icon at bounding box center [69, 488] width 42 height 67
click at [63, 462] on button at bounding box center [69, 488] width 53 height 53
click at [74, 462] on button at bounding box center [69, 488] width 53 height 53
click at [90, 455] on icon at bounding box center [69, 488] width 42 height 67
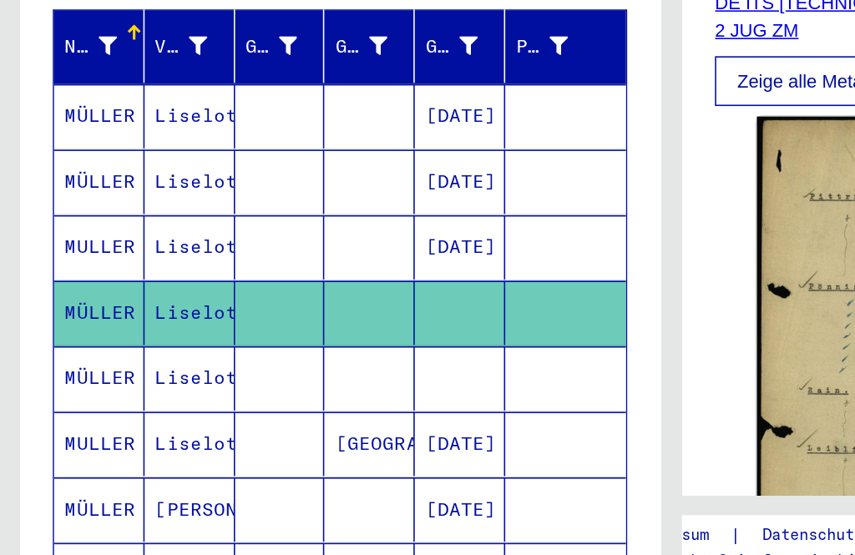
scroll to position [300, 0]
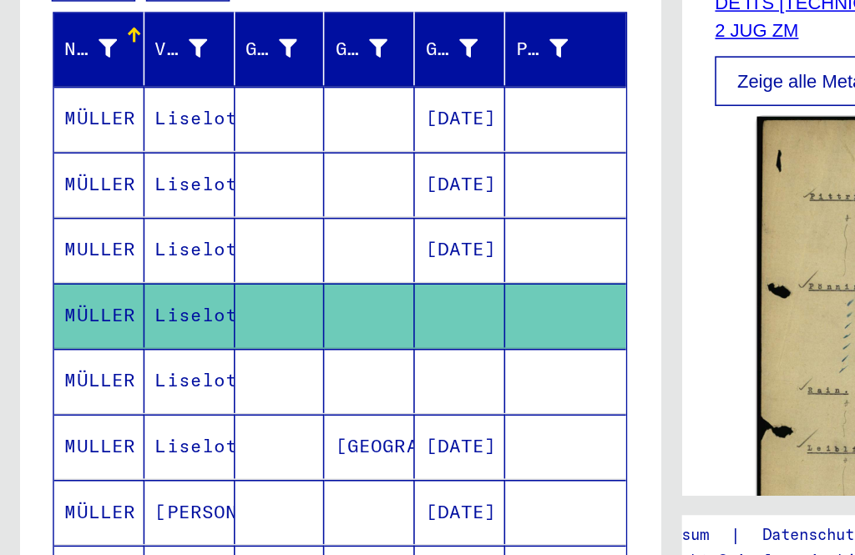
click at [126, 370] on mat-cell "Liselotte" at bounding box center [121, 390] width 58 height 41
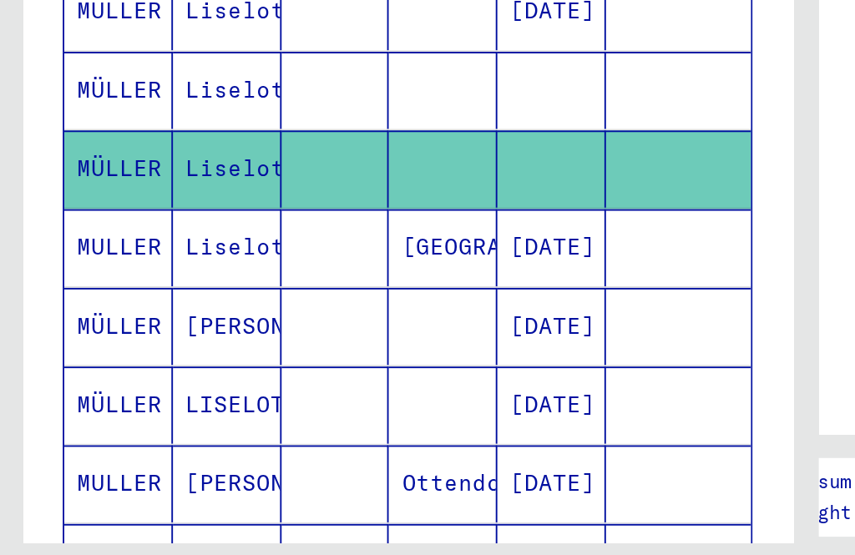
scroll to position [373, 0]
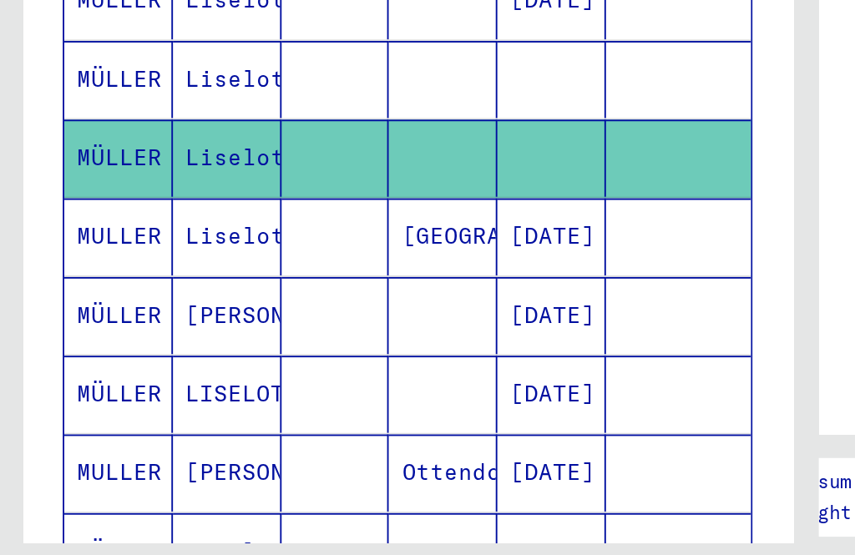
click at [53, 422] on mat-cell "MÜLLER" at bounding box center [63, 442] width 58 height 41
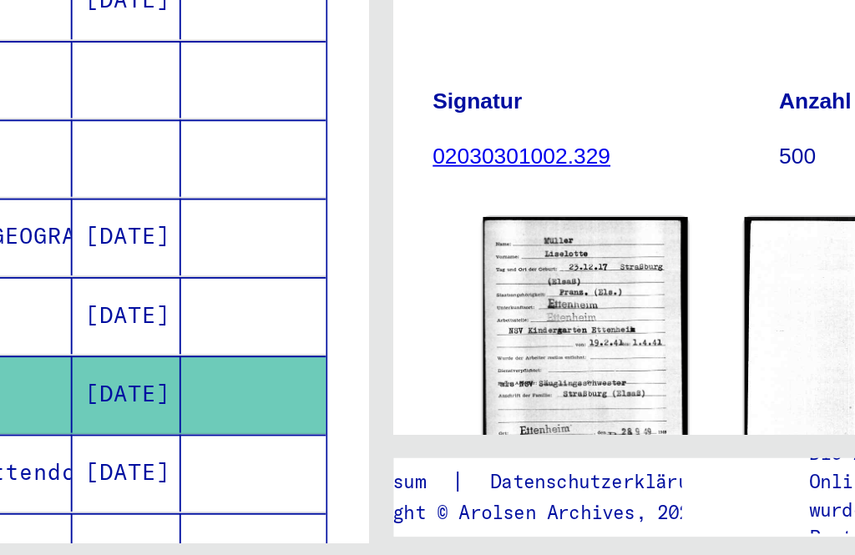
scroll to position [67, 0]
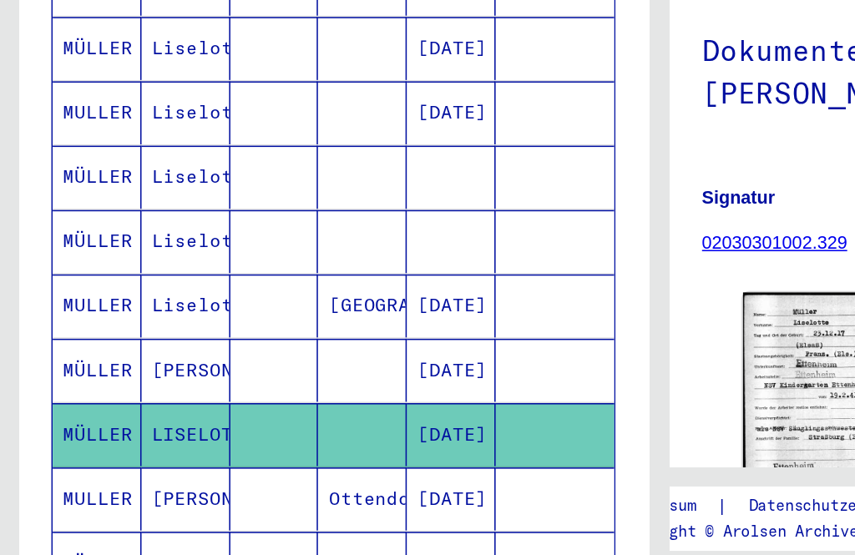
click at [90, 455] on icon at bounding box center [69, 488] width 42 height 67
click at [67, 505] on mat-cell "MÜLLER" at bounding box center [63, 525] width 58 height 41
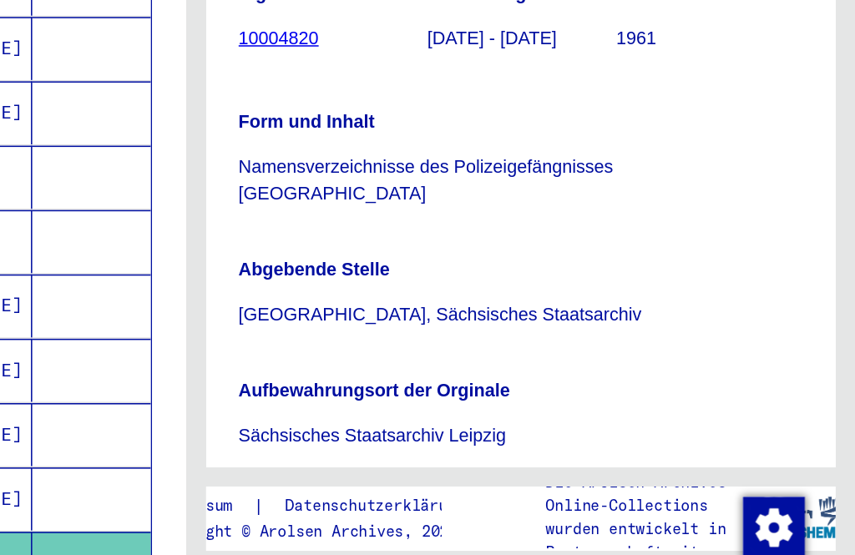
scroll to position [180, 0]
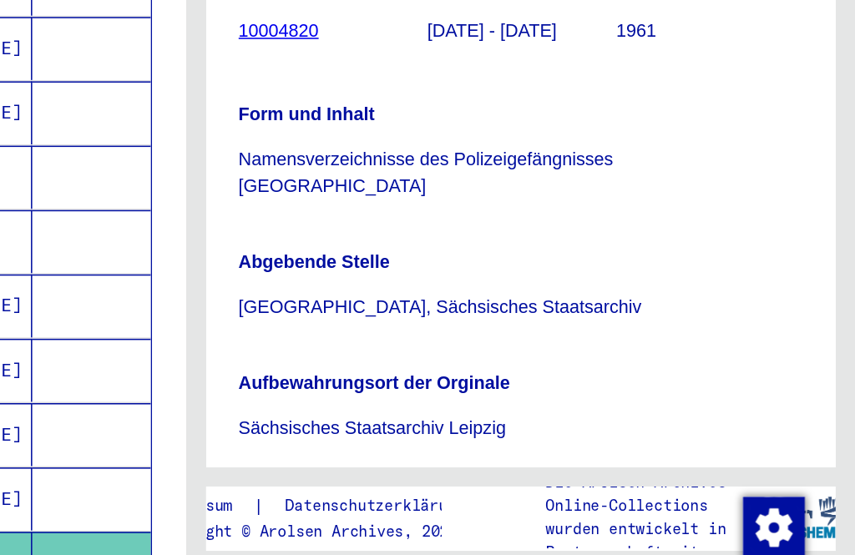
click at [579, 477] on icon at bounding box center [583, 483] width 8 height 12
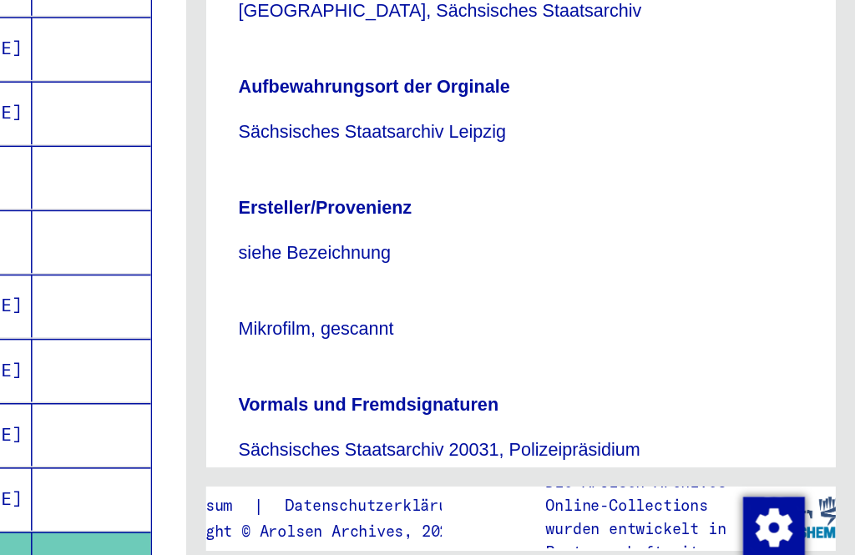
scroll to position [373, 0]
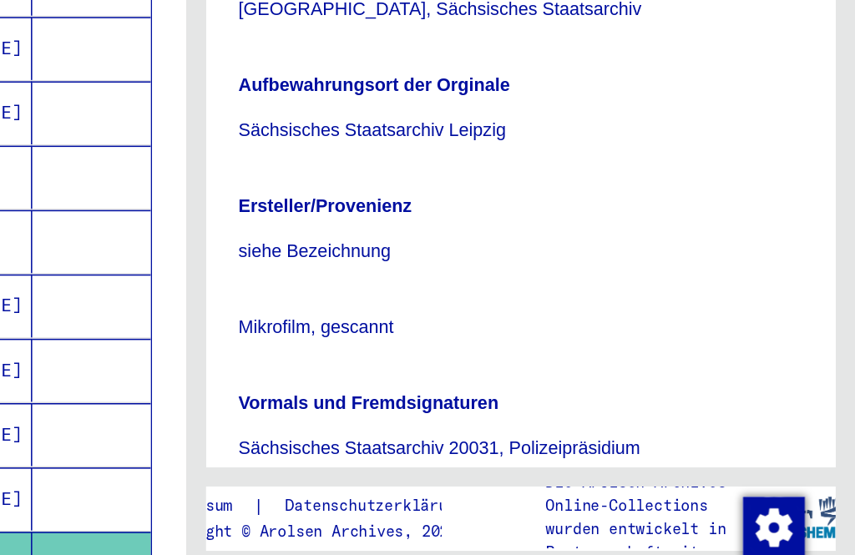
click at [486, 315] on p "siehe Bezeichnung" at bounding box center [638, 324] width 367 height 18
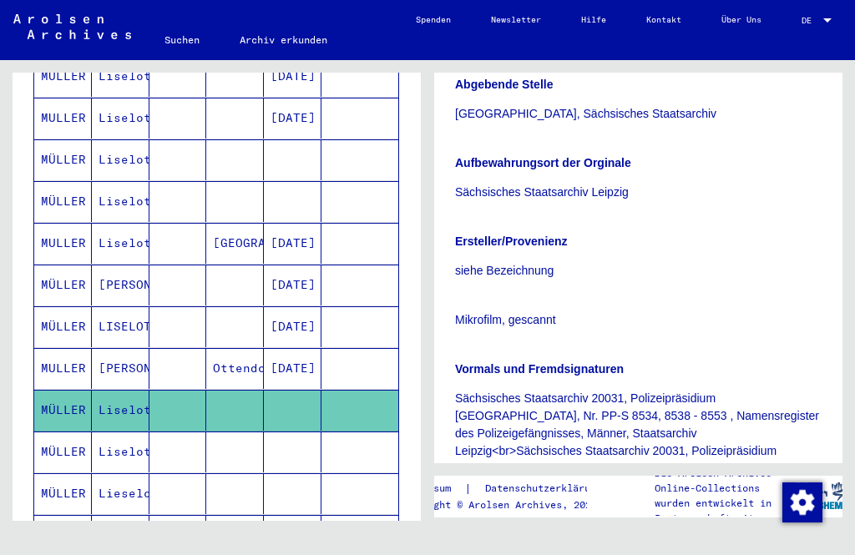
scroll to position [488, 0]
click at [109, 440] on mat-cell "Liselotte" at bounding box center [121, 453] width 58 height 41
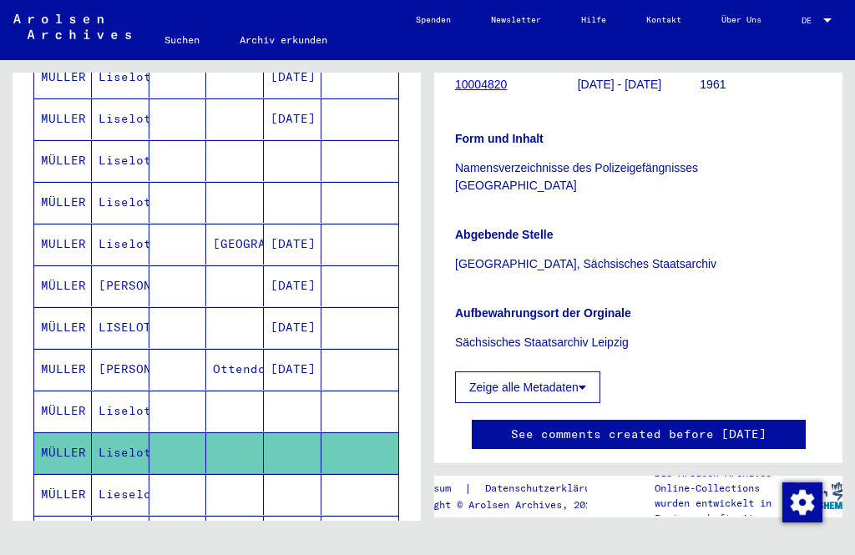
scroll to position [276, 0]
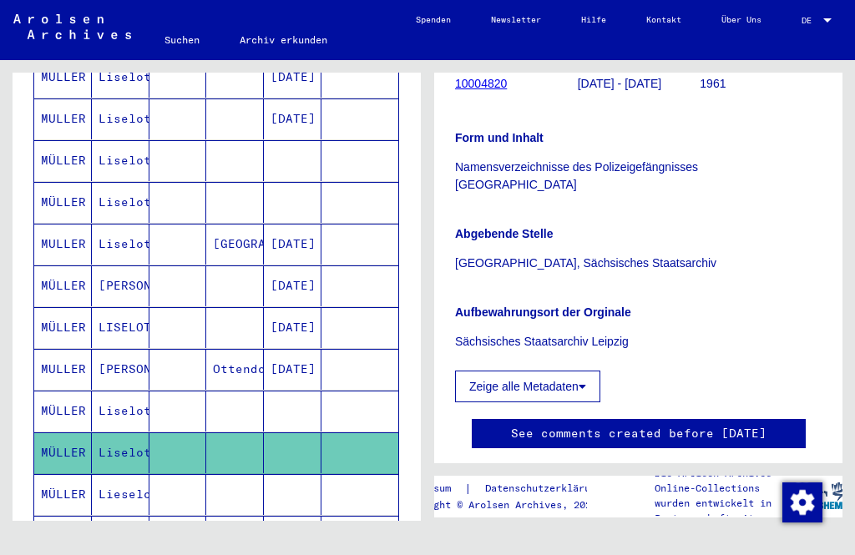
click at [90, 474] on icon at bounding box center [69, 488] width 42 height 67
click at [96, 484] on button at bounding box center [69, 488] width 53 height 53
click at [80, 478] on button at bounding box center [69, 488] width 53 height 53
click at [74, 484] on button at bounding box center [69, 488] width 53 height 53
click at [90, 487] on icon at bounding box center [69, 488] width 42 height 67
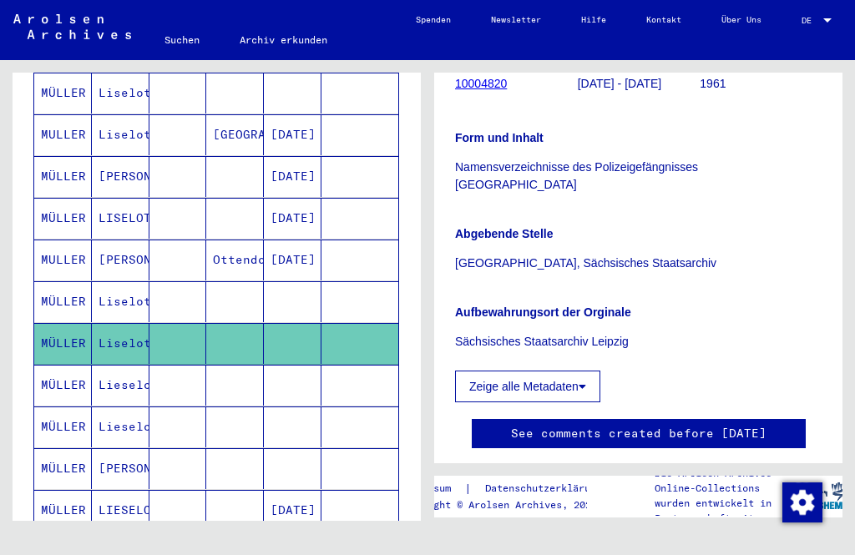
scroll to position [601, 0]
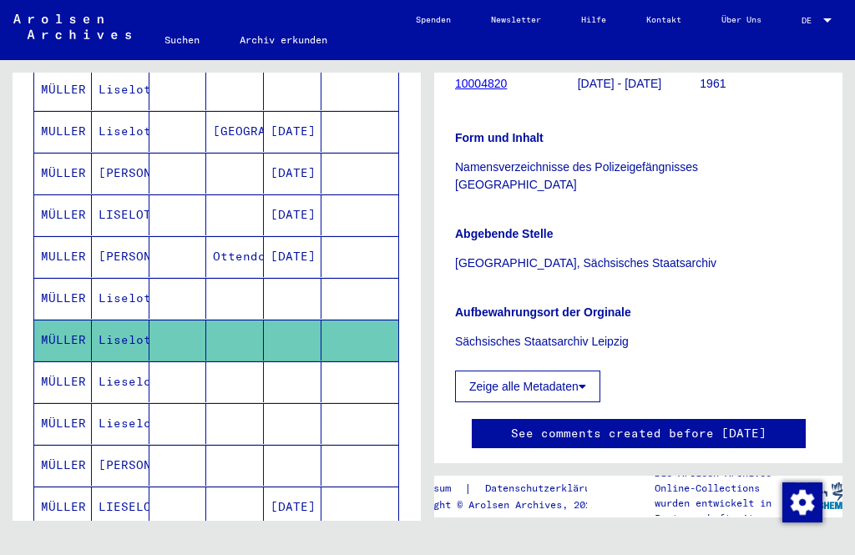
click at [117, 367] on mat-cell "Lieselotte" at bounding box center [121, 382] width 58 height 41
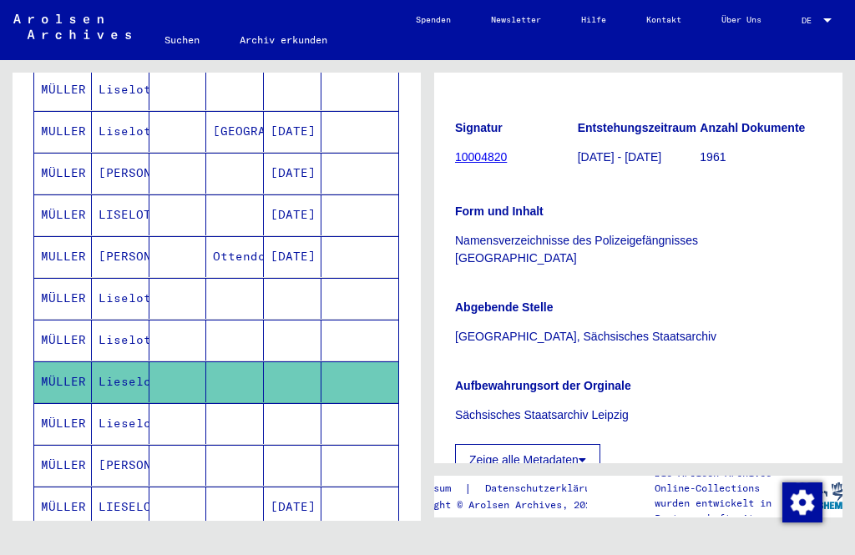
scroll to position [205, 0]
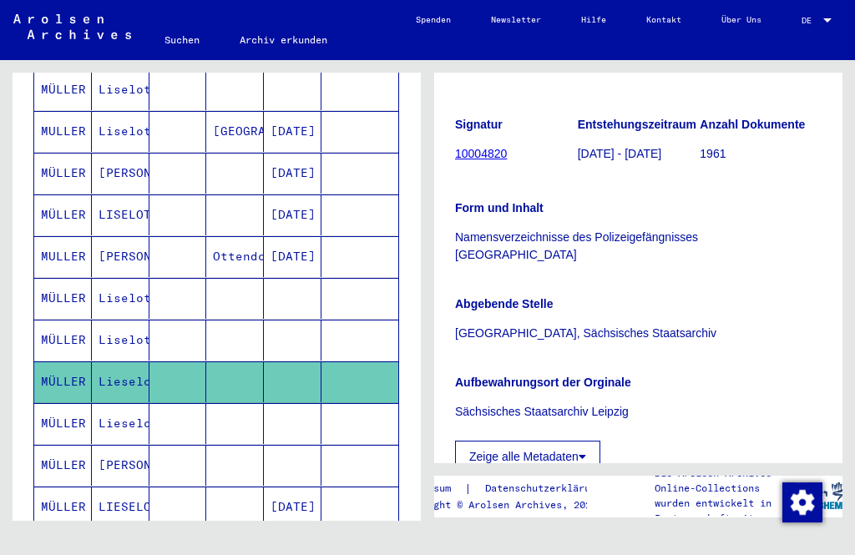
click at [712, 229] on p "Namensverzeichnisse des Polizeigefängnisses [GEOGRAPHIC_DATA]" at bounding box center [638, 246] width 367 height 35
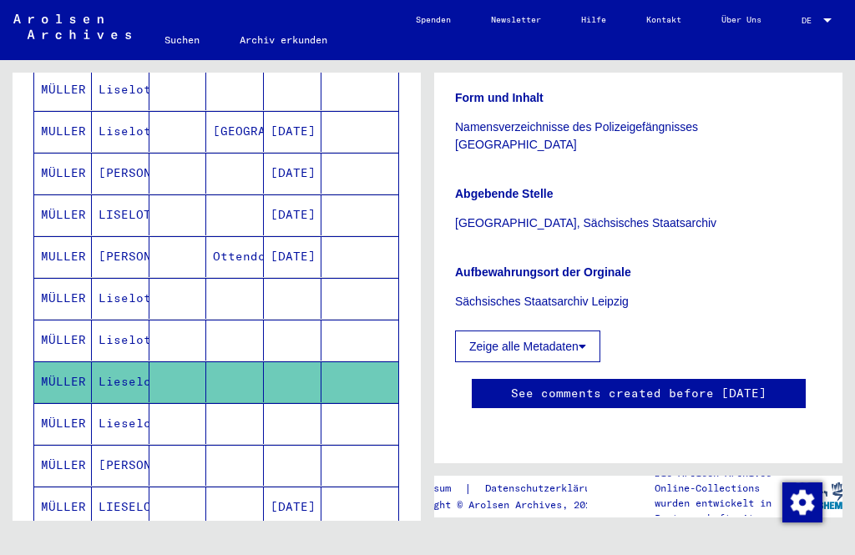
scroll to position [874, 0]
click at [58, 413] on mat-cell "MÜLLER" at bounding box center [63, 423] width 58 height 41
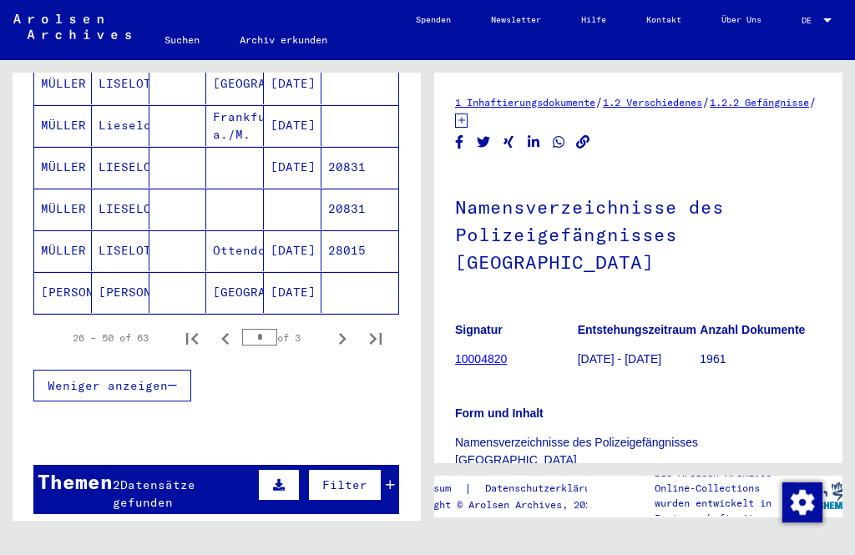
scroll to position [-1, 0]
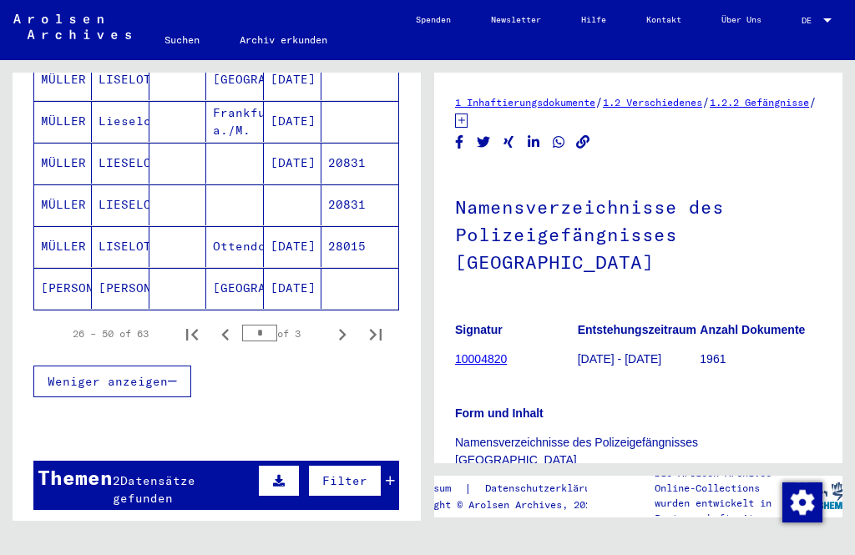
click at [687, 104] on link "1.2 Verschiedenes" at bounding box center [652, 102] width 99 height 13
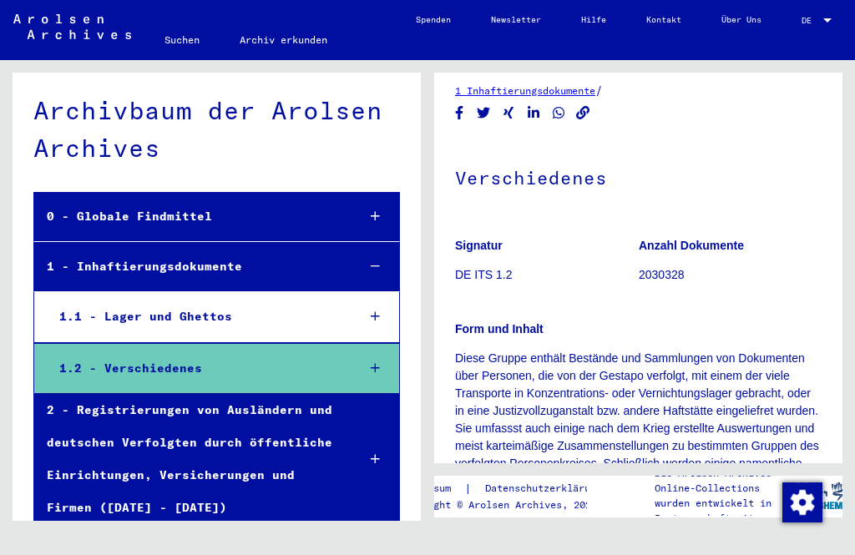
click at [211, 208] on div "0 - Globale Findmittel" at bounding box center [188, 216] width 309 height 33
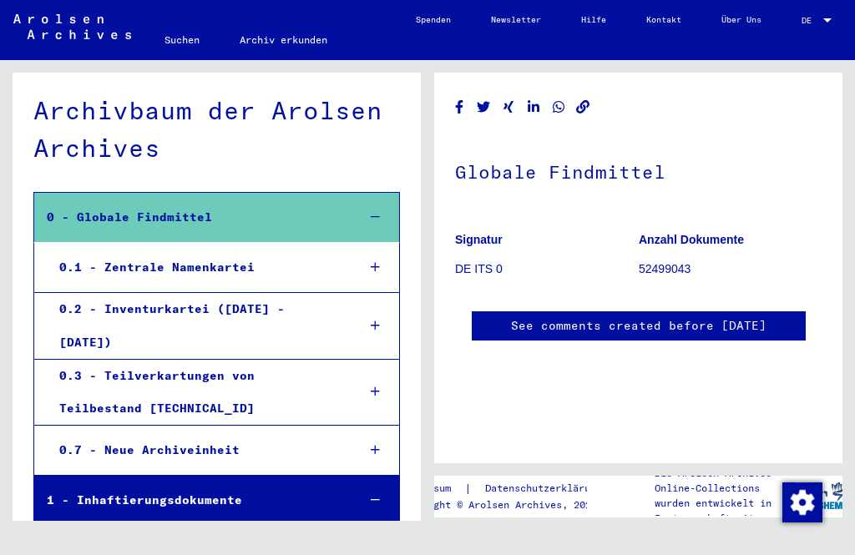
click at [221, 256] on div "0.1 - Zentrale Namenkartei" at bounding box center [195, 267] width 297 height 33
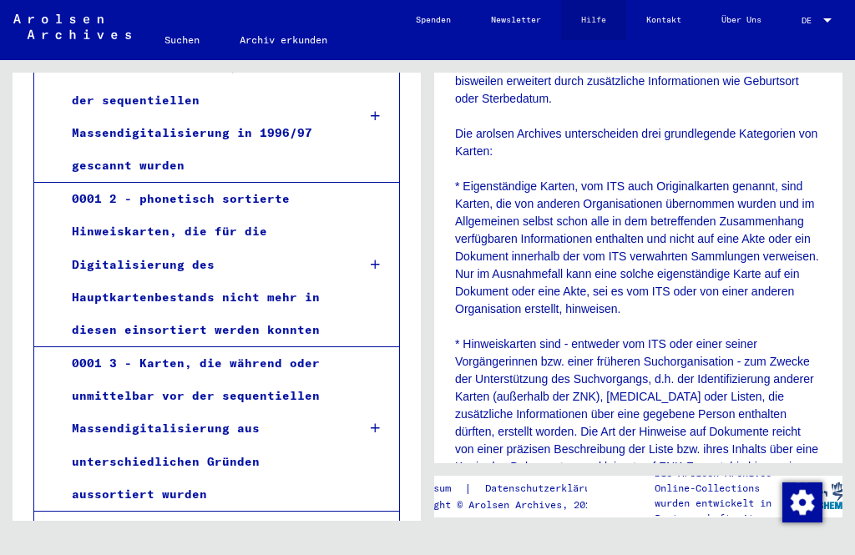
scroll to position [405, 0]
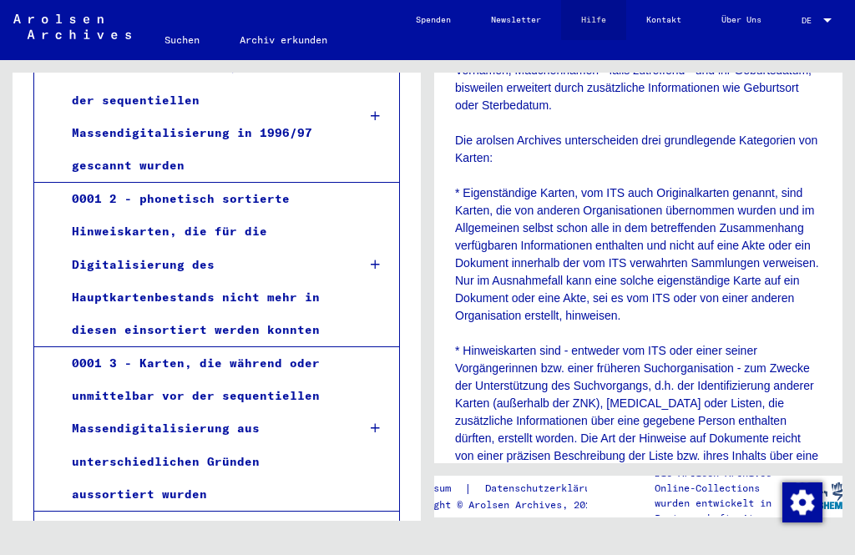
click at [597, 18] on link "Hilfe" at bounding box center [593, 20] width 65 height 40
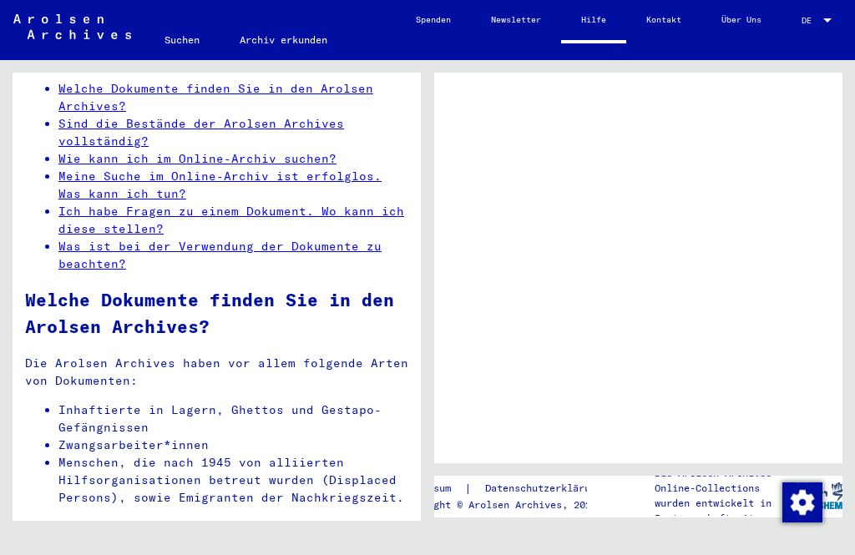
scroll to position [89, 0]
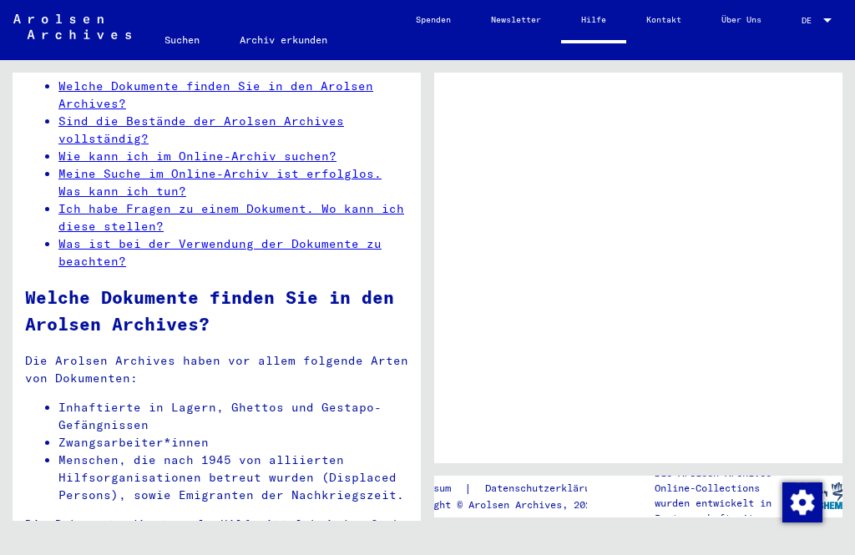
click at [69, 149] on link "Wie kann ich im Online-Archiv suchen?" at bounding box center [197, 156] width 278 height 15
